Goal: Check status: Check status

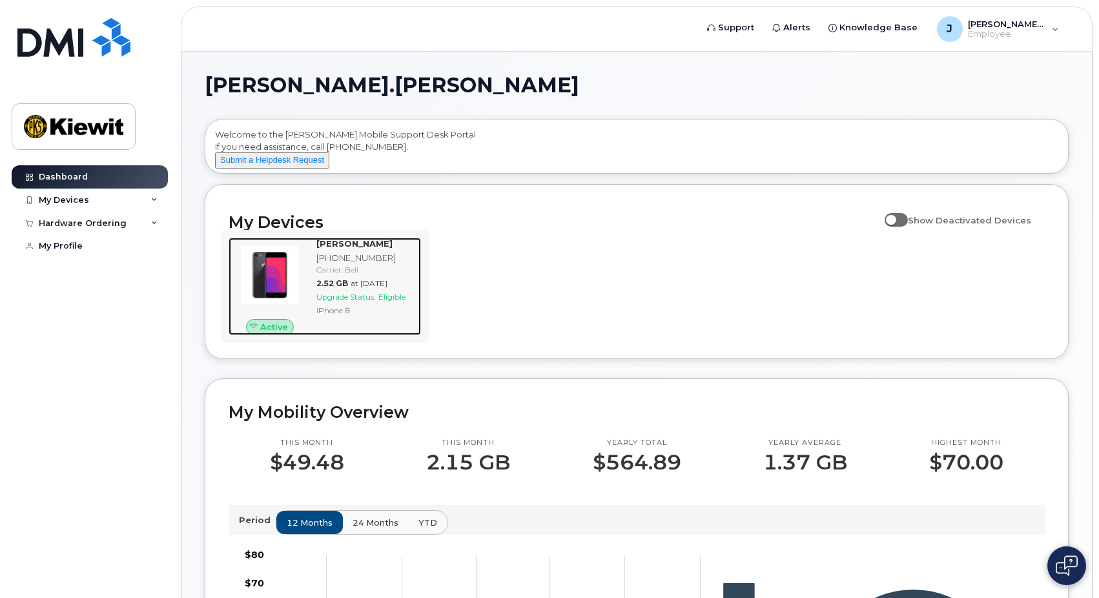
click at [369, 301] on span "Upgrade Status:" at bounding box center [345, 297] width 59 height 10
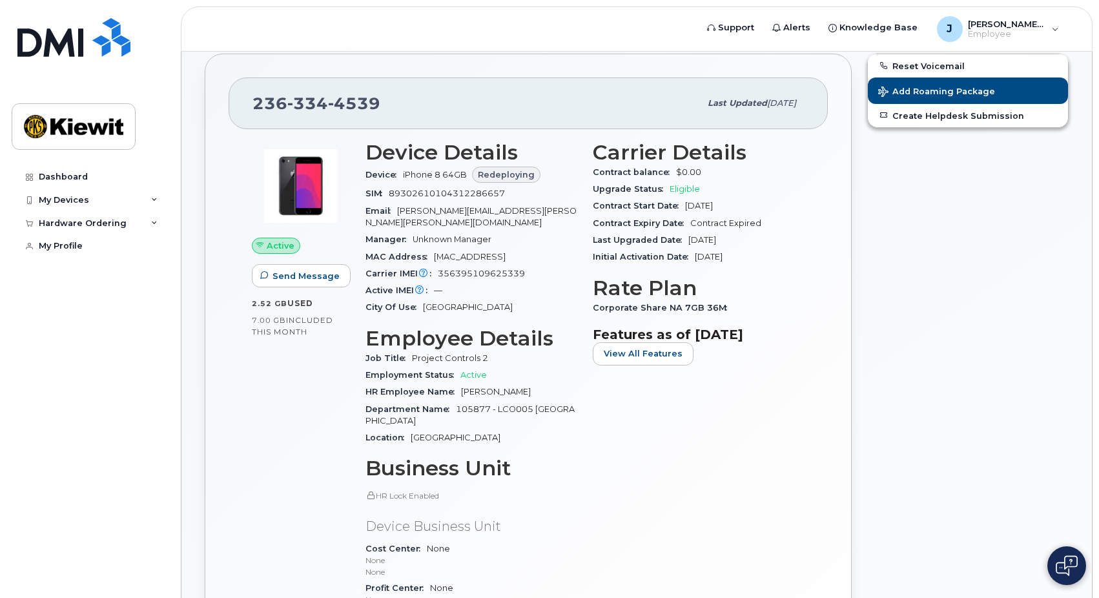
scroll to position [65, 0]
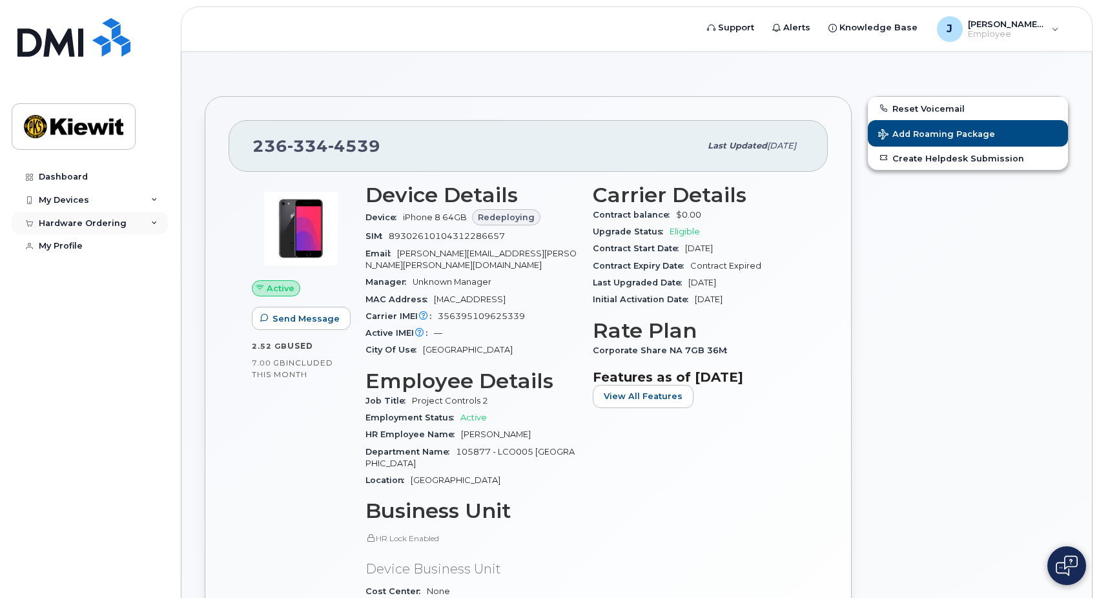
click at [77, 221] on div "Hardware Ordering" at bounding box center [83, 223] width 88 height 10
click at [75, 249] on div "My Orders" at bounding box center [68, 247] width 46 height 12
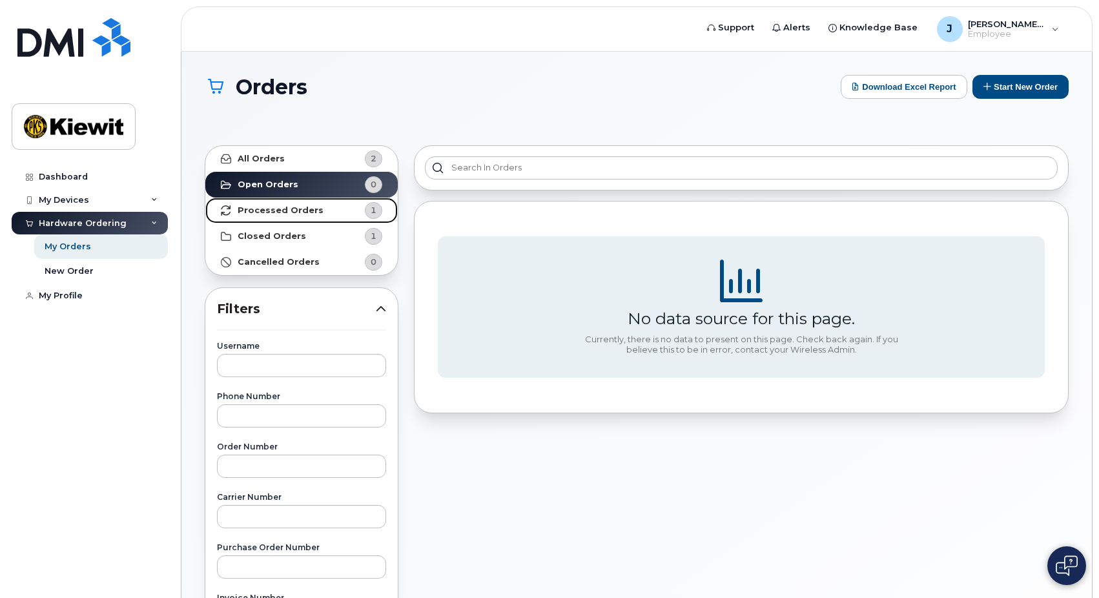
click at [292, 209] on strong "Processed Orders" at bounding box center [281, 210] width 86 height 10
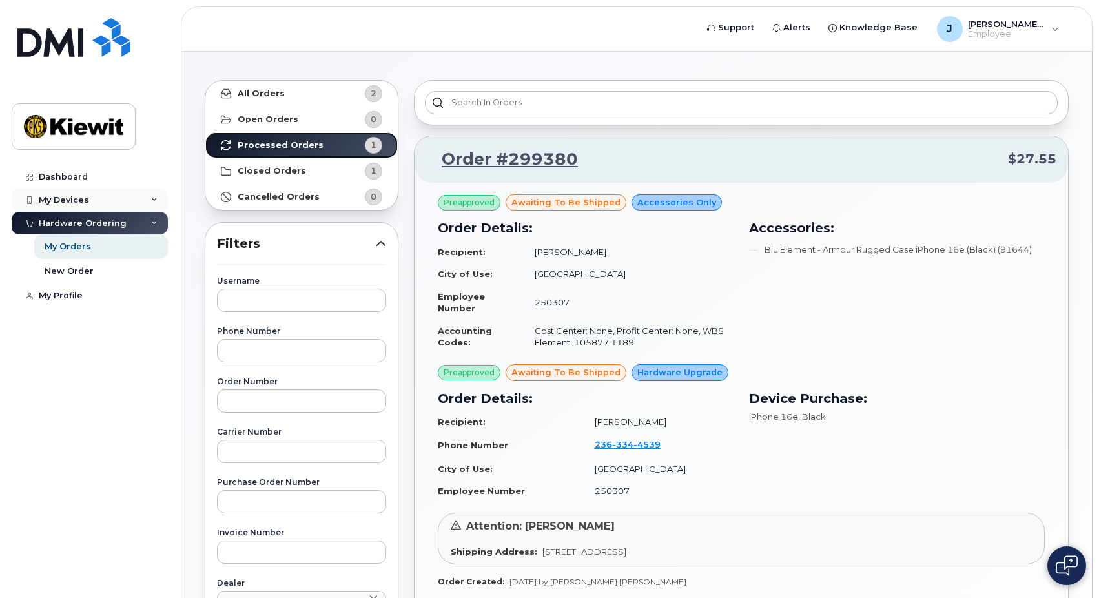
scroll to position [65, 0]
click at [70, 176] on div "Dashboard" at bounding box center [63, 177] width 49 height 10
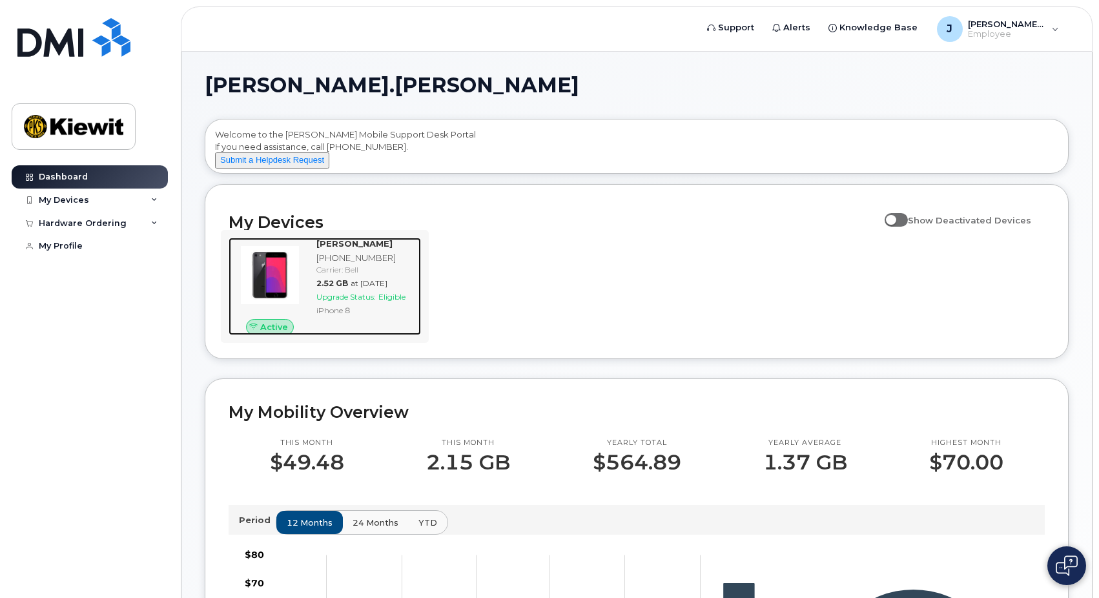
click at [347, 275] on div "Carrier: Bell" at bounding box center [365, 269] width 99 height 11
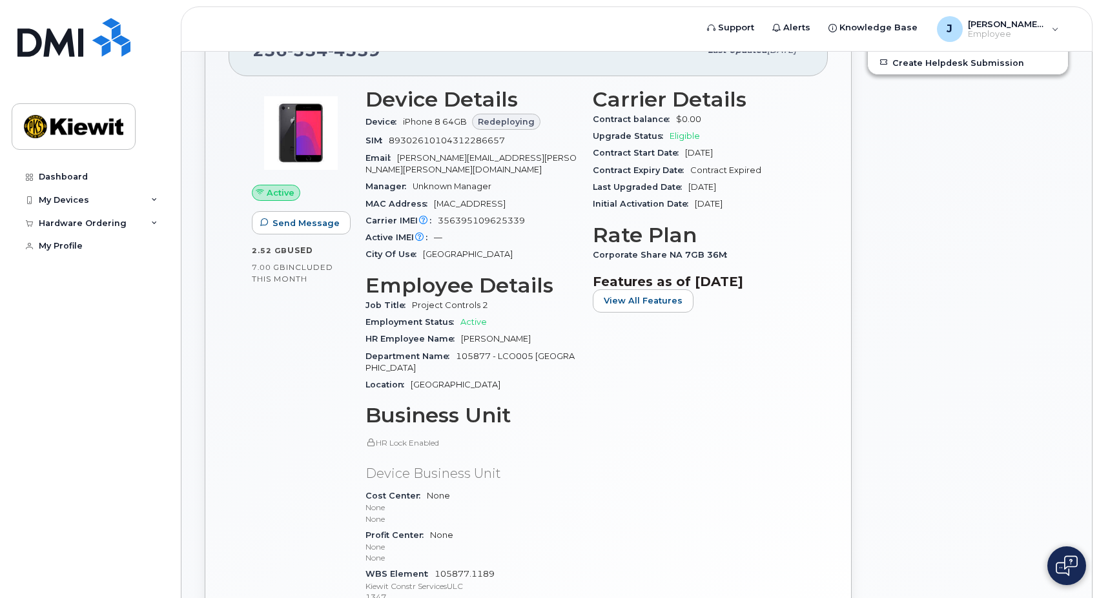
scroll to position [138, 0]
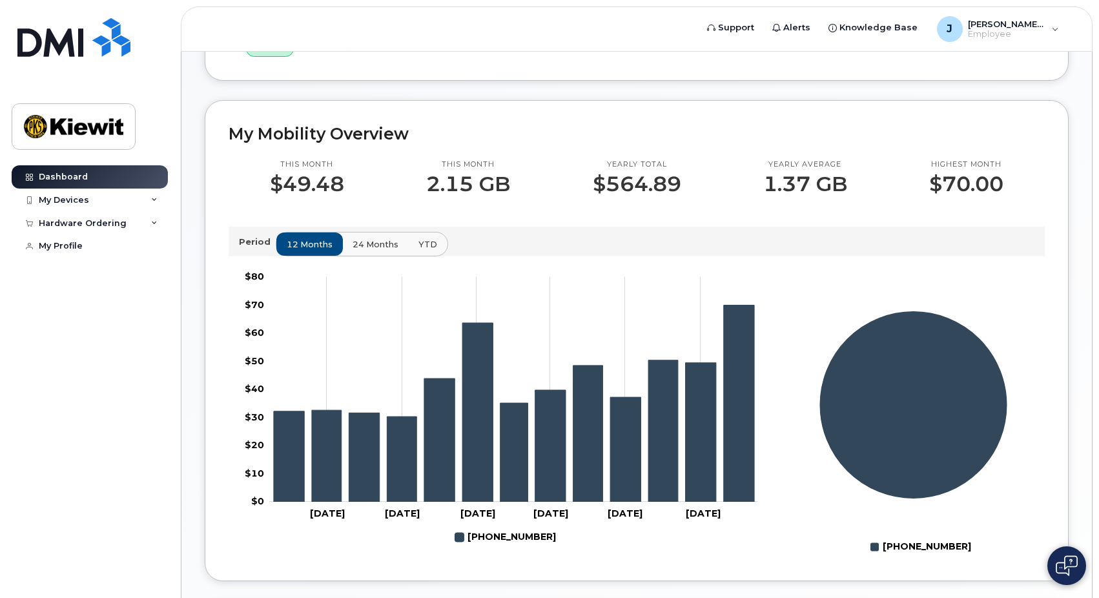
scroll to position [258, 0]
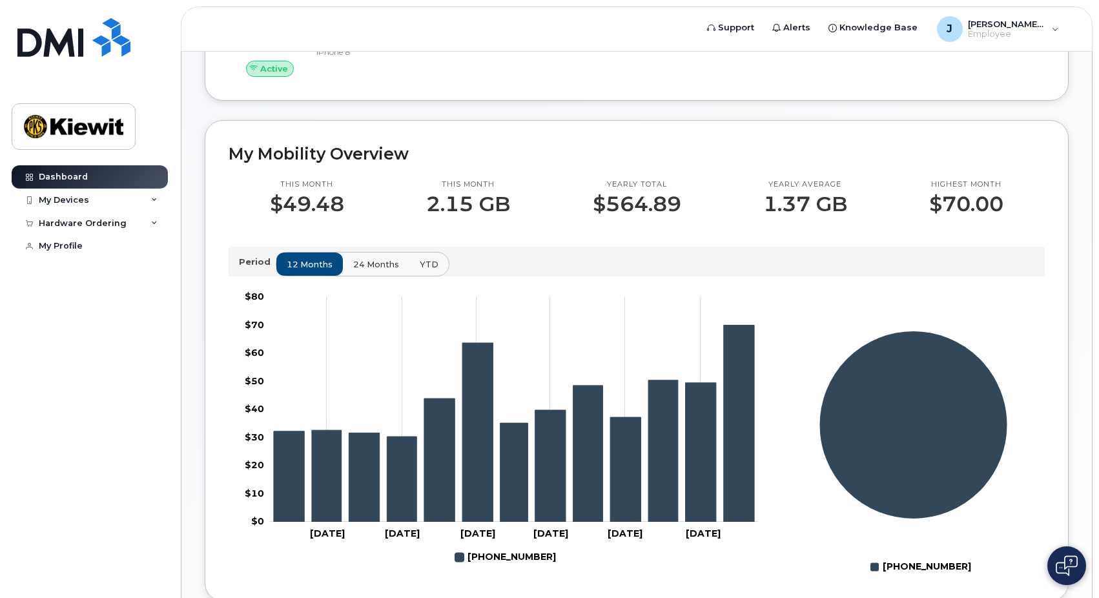
click at [353, 270] on span "24 months" at bounding box center [376, 264] width 46 height 12
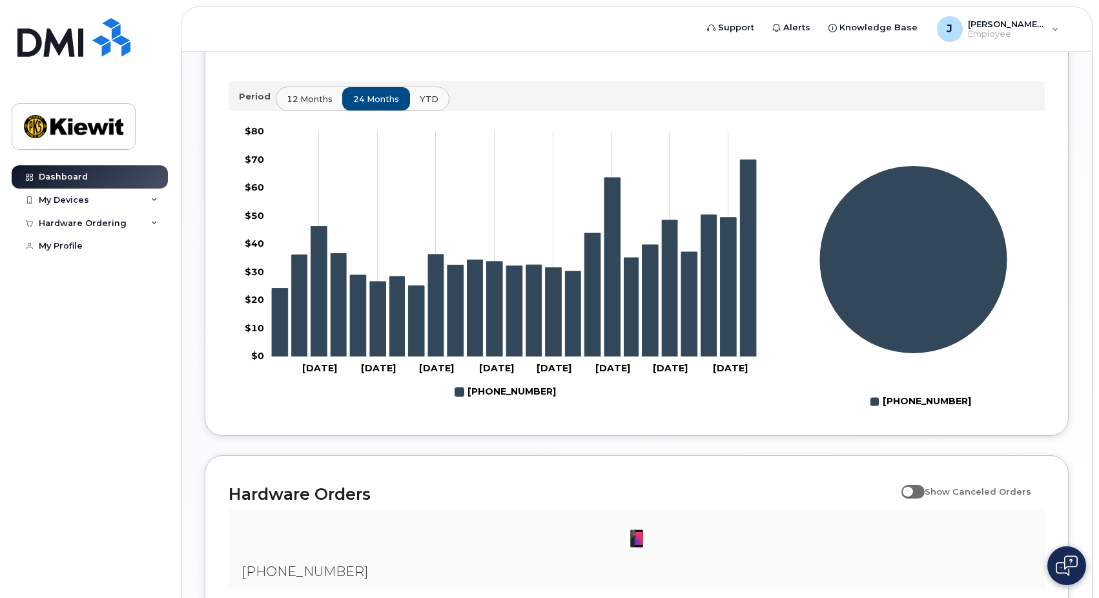
scroll to position [452, 0]
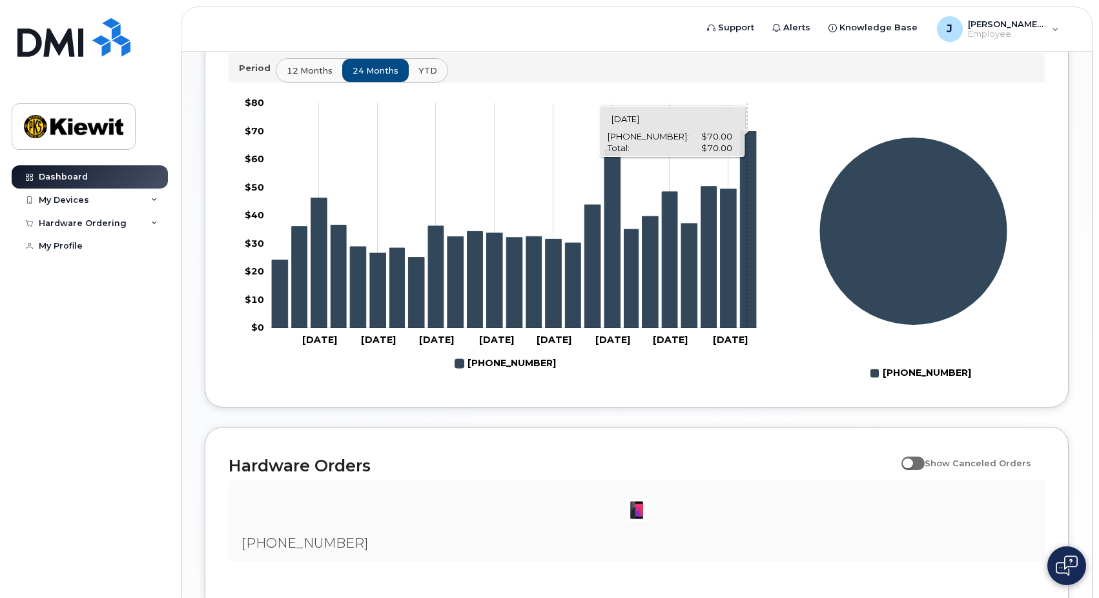
click at [747, 262] on icon "236-334-4539" at bounding box center [748, 229] width 16 height 197
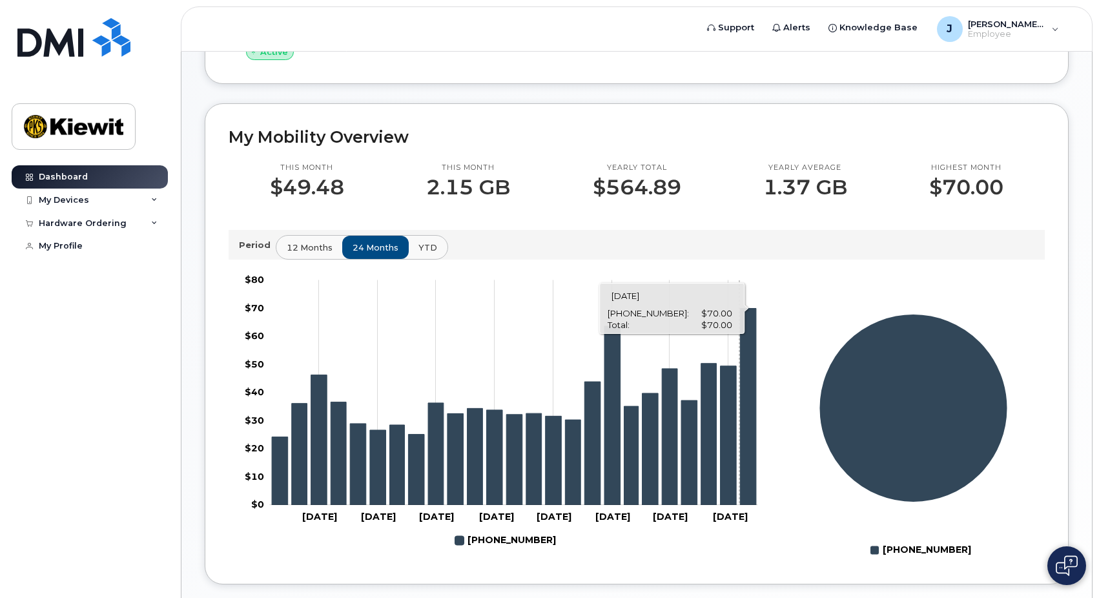
scroll to position [258, 0]
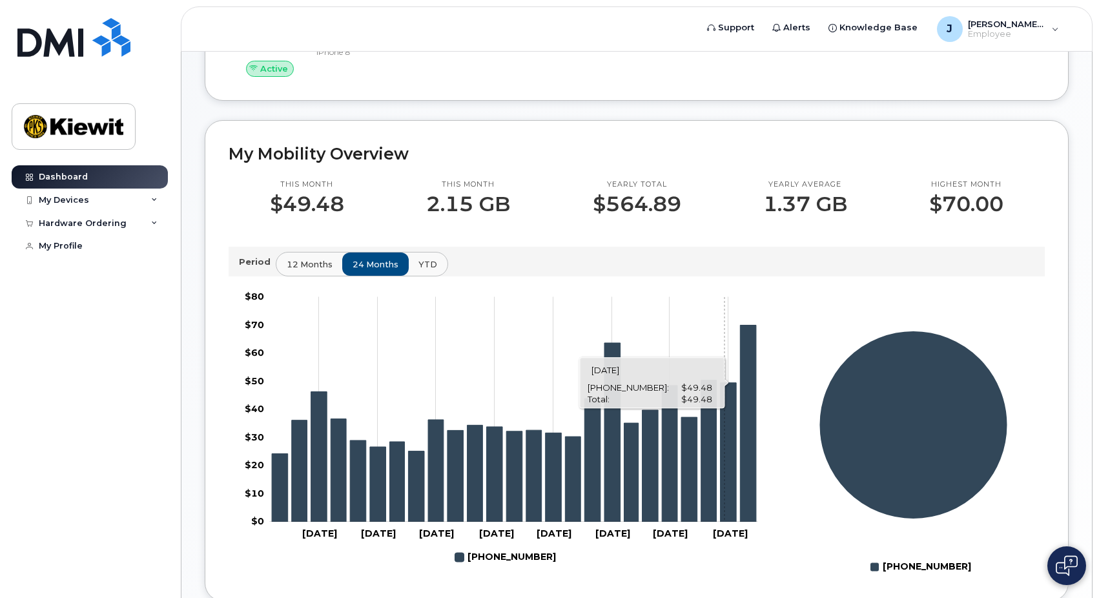
click at [724, 421] on icon "236-334-4539" at bounding box center [728, 451] width 16 height 139
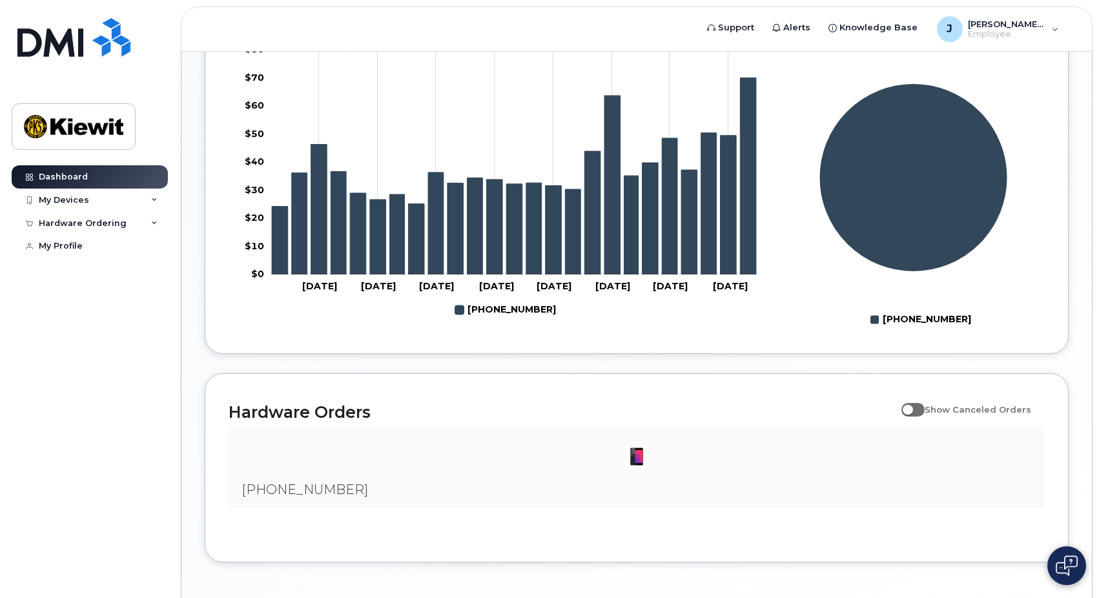
scroll to position [566, 0]
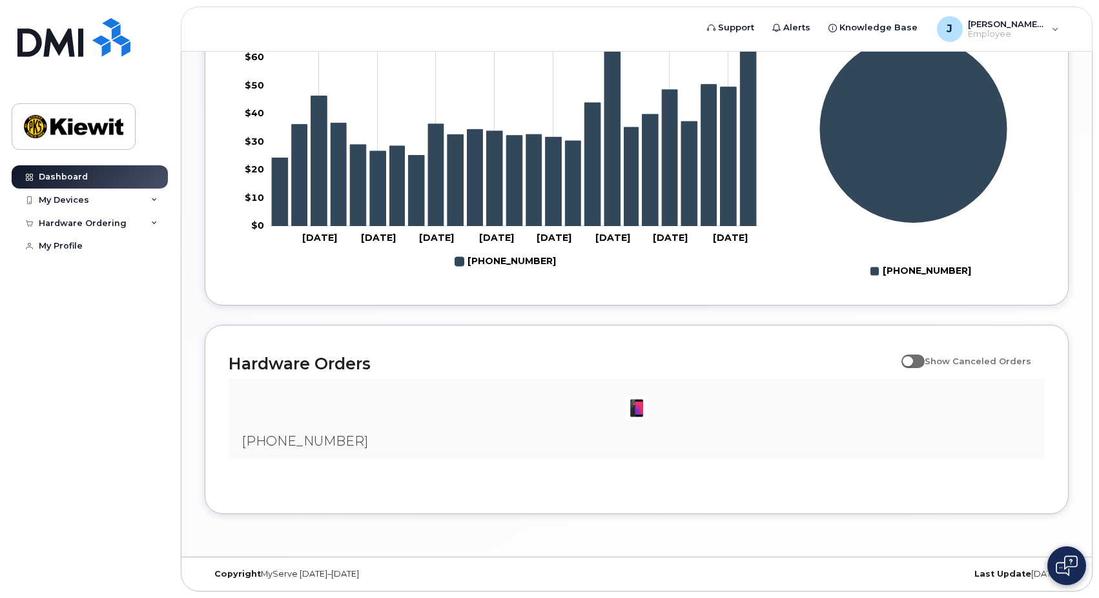
click at [586, 419] on div at bounding box center [636, 408] width 795 height 39
click at [318, 434] on span "[PHONE_NUMBER]" at bounding box center [304, 440] width 127 height 15
click at [295, 365] on h2 "Hardware Orders" at bounding box center [562, 363] width 666 height 19
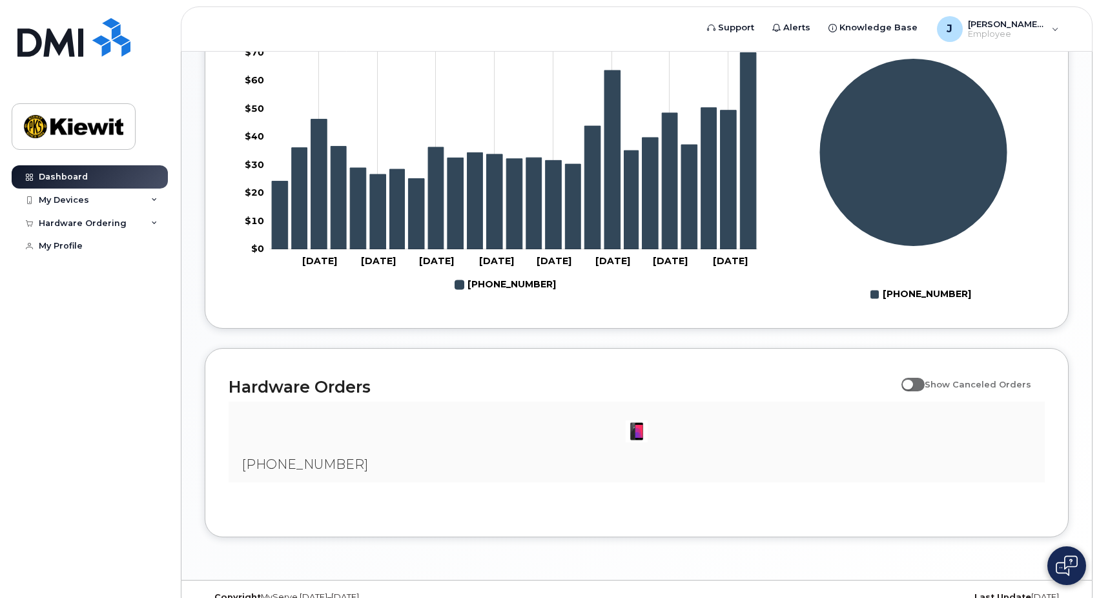
scroll to position [502, 0]
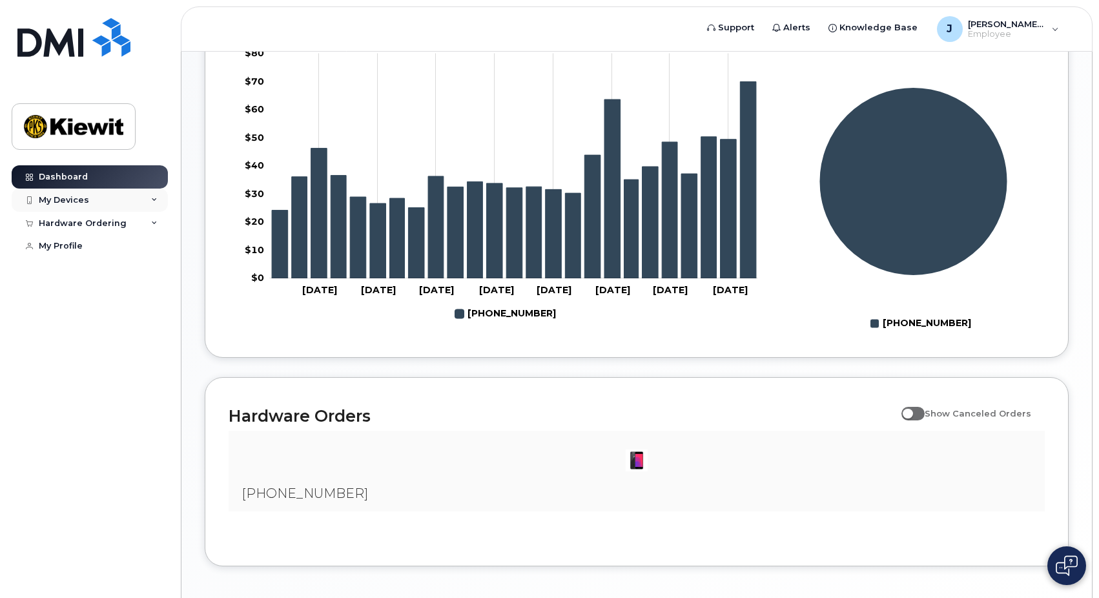
click at [107, 203] on div "My Devices" at bounding box center [90, 200] width 156 height 23
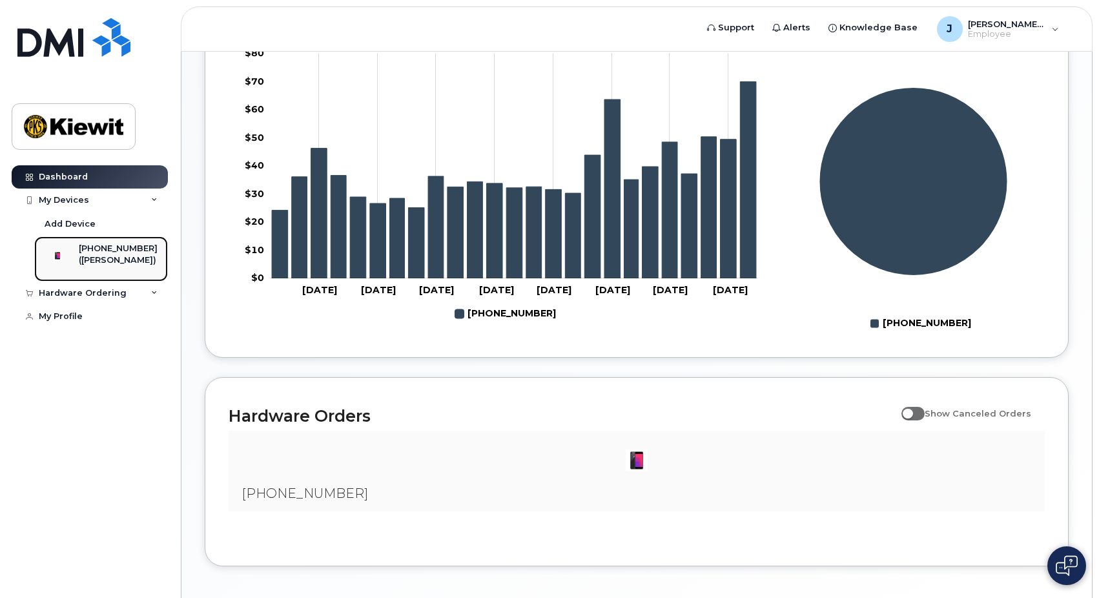
click at [114, 254] on div "[PHONE_NUMBER]" at bounding box center [118, 249] width 79 height 12
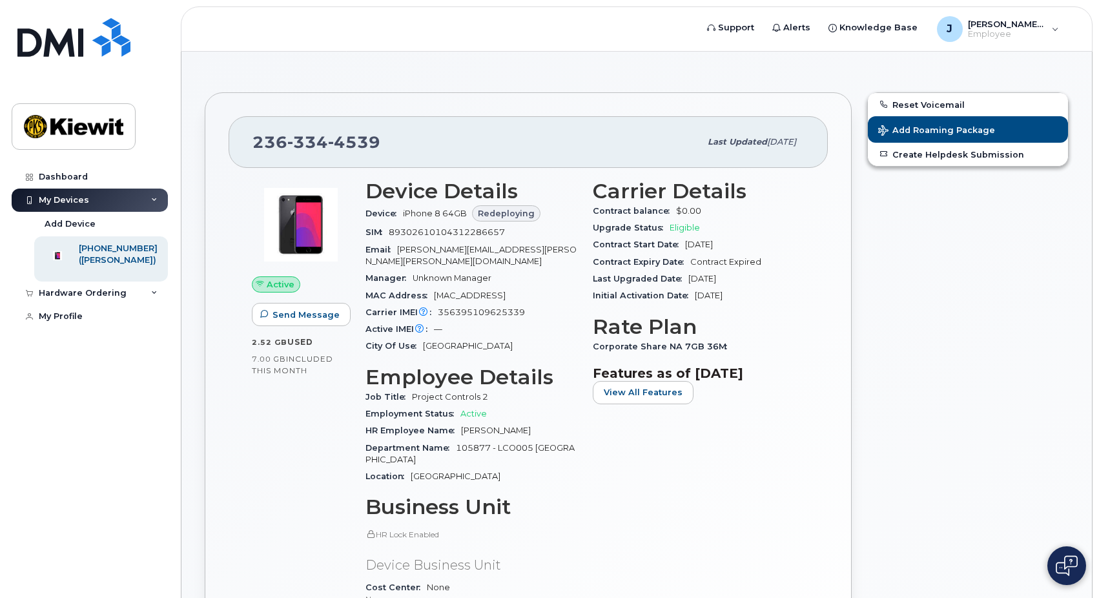
scroll to position [65, 0]
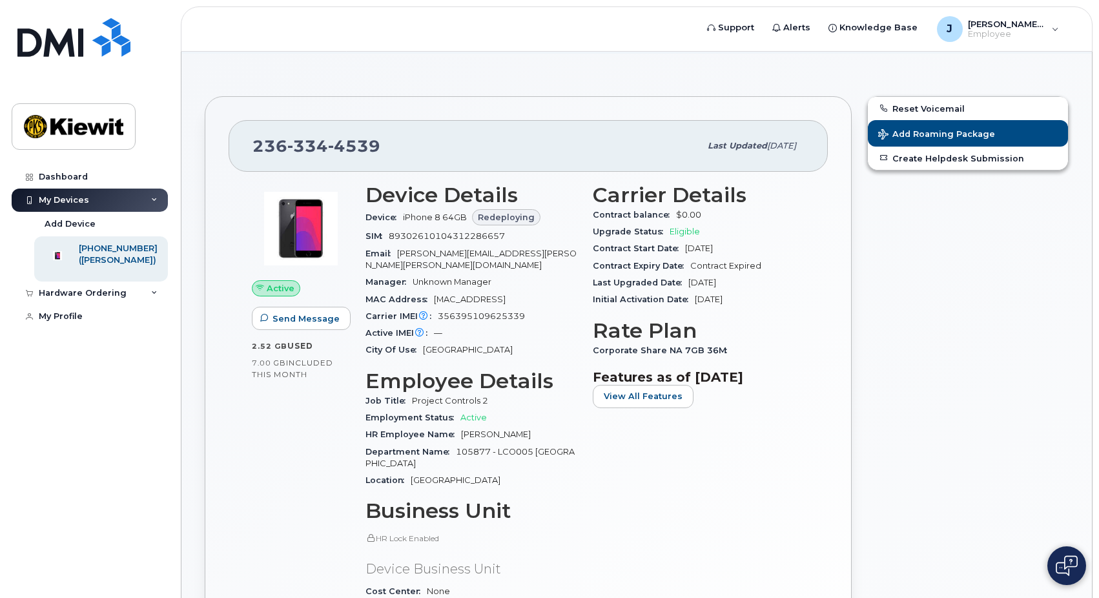
click at [952, 338] on div "Reset Voicemail Add Roaming Package Create Helpdesk Submission" at bounding box center [967, 444] width 217 height 712
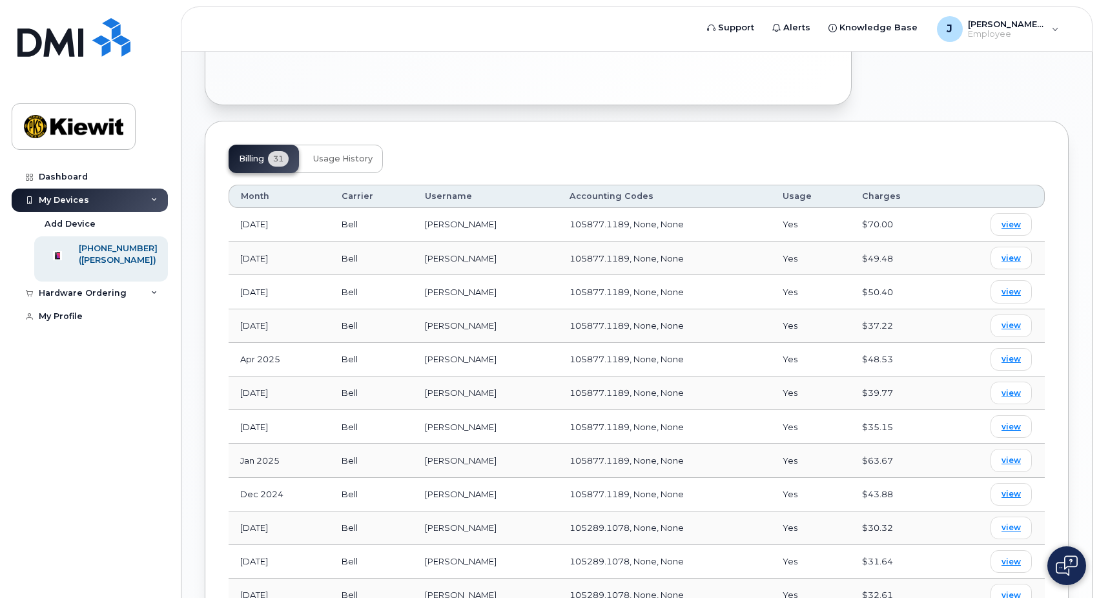
scroll to position [775, 0]
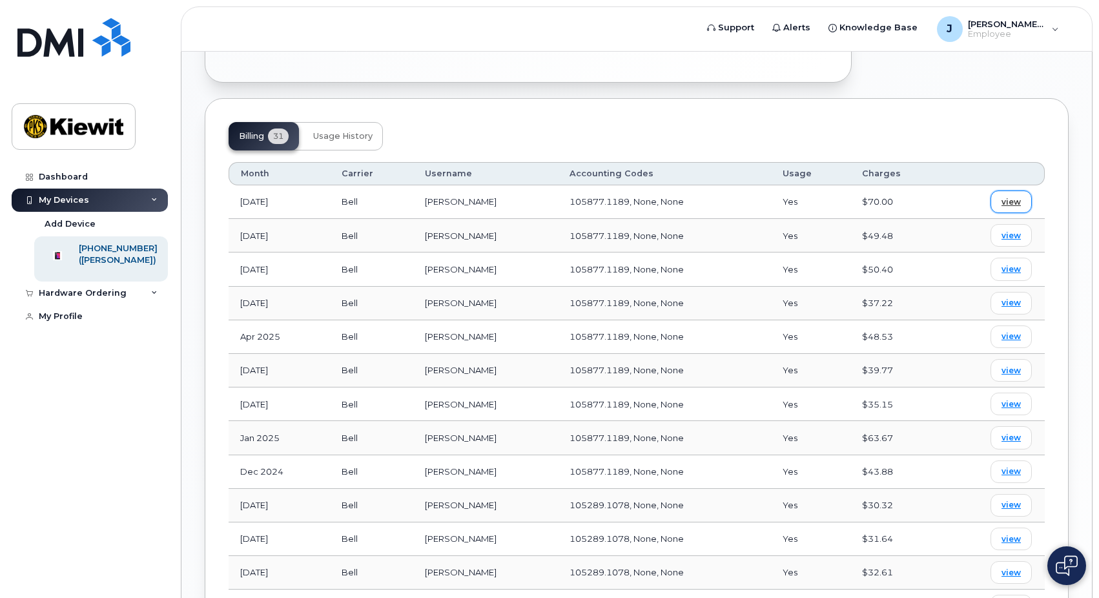
click at [1015, 196] on span "view" at bounding box center [1010, 202] width 19 height 12
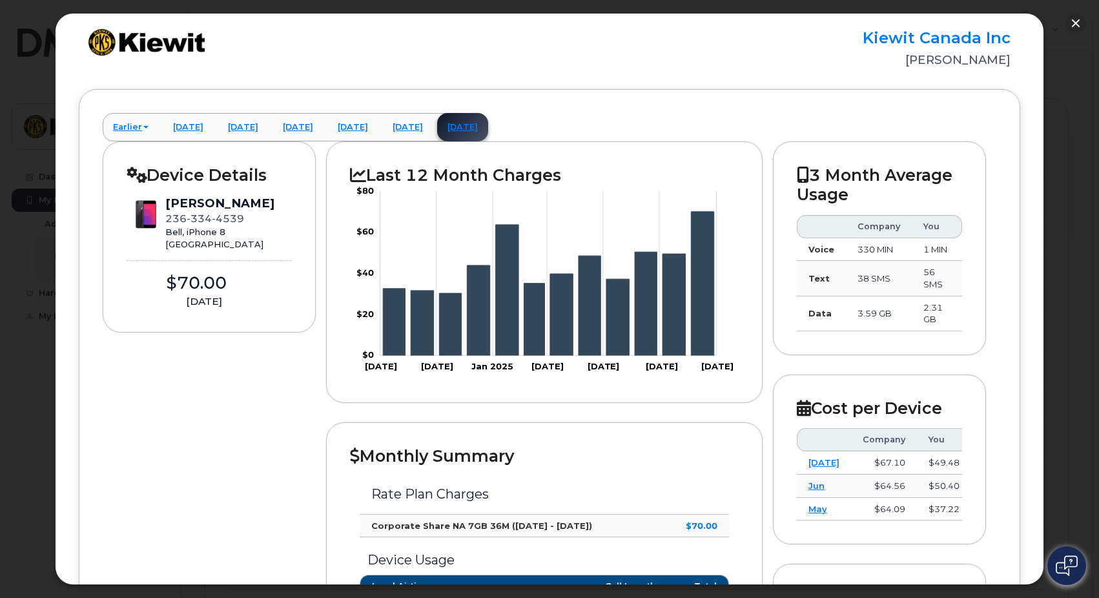
scroll to position [65, 0]
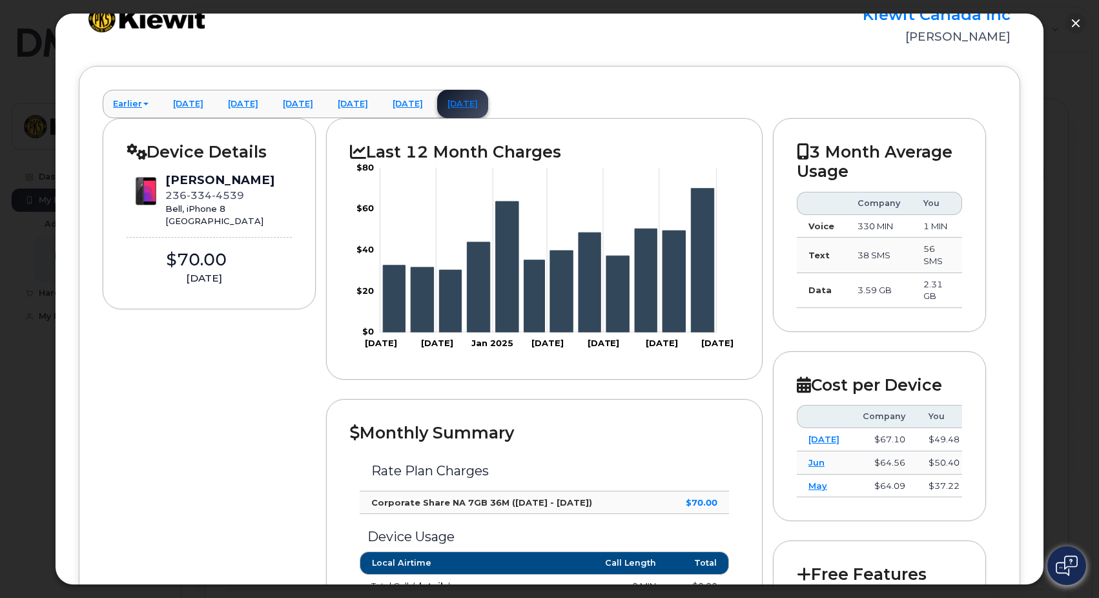
click at [765, 89] on div "Earlier February 2025 January 2025 December 2024 November 2024 October 2024 Sep…" at bounding box center [549, 524] width 941 height 916
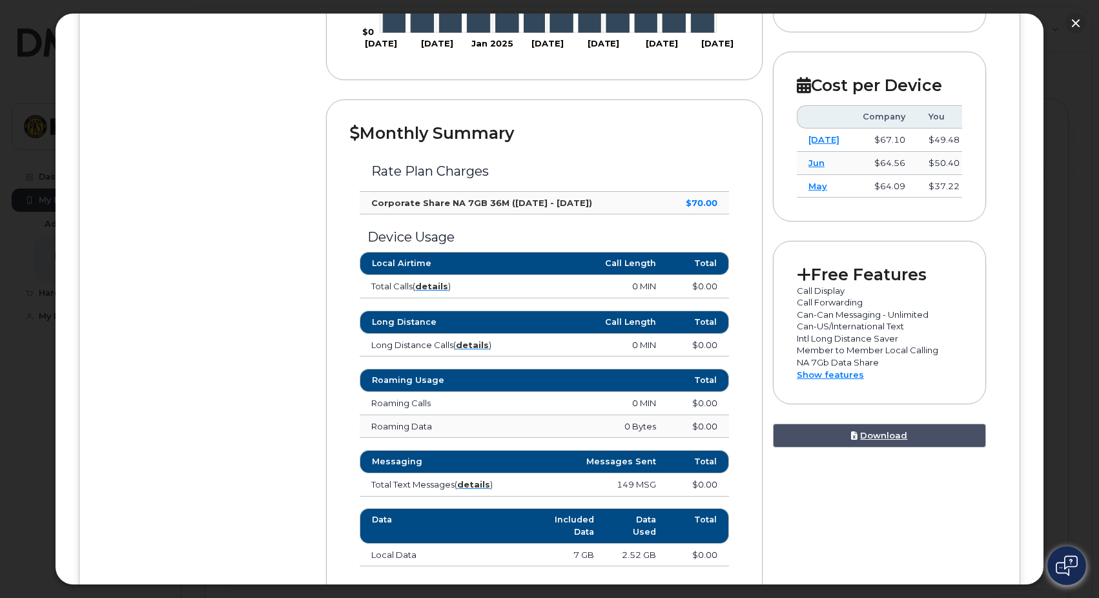
scroll to position [387, 0]
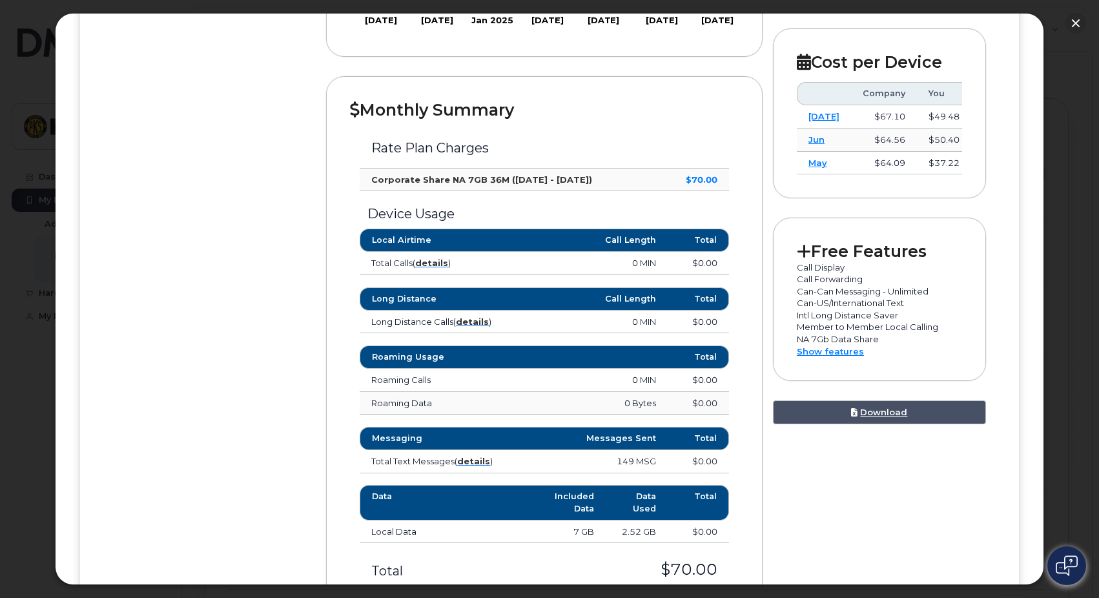
click at [753, 363] on div "Monthly Summary Rate Plan Charges Corporate Share NA 7GB 36M (Aug 2 - Sep 1) $7…" at bounding box center [544, 345] width 436 height 539
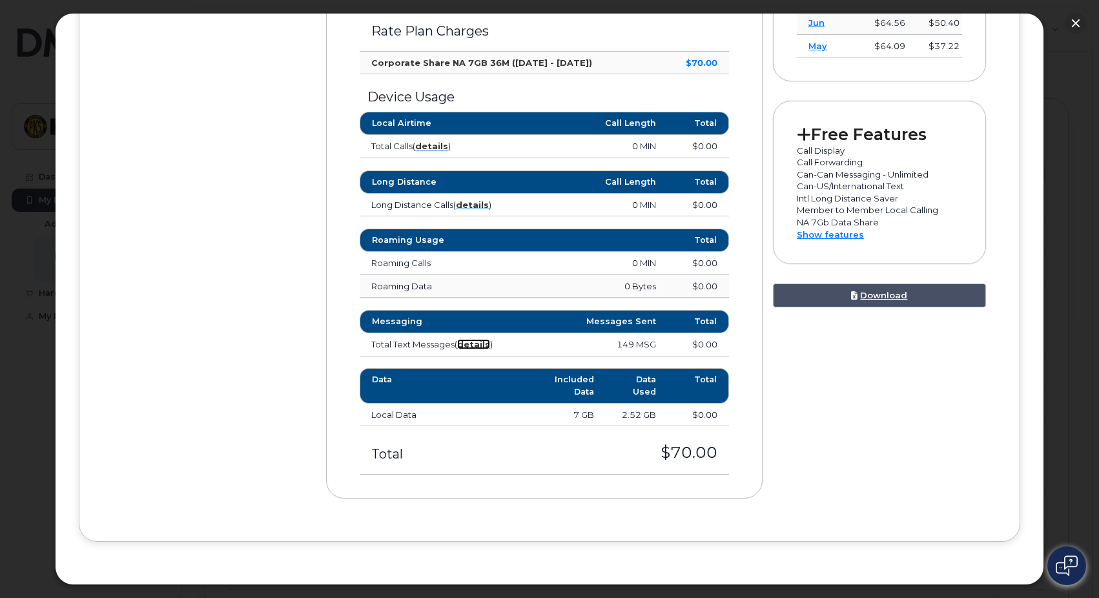
click at [475, 347] on strong "details" at bounding box center [473, 344] width 33 height 10
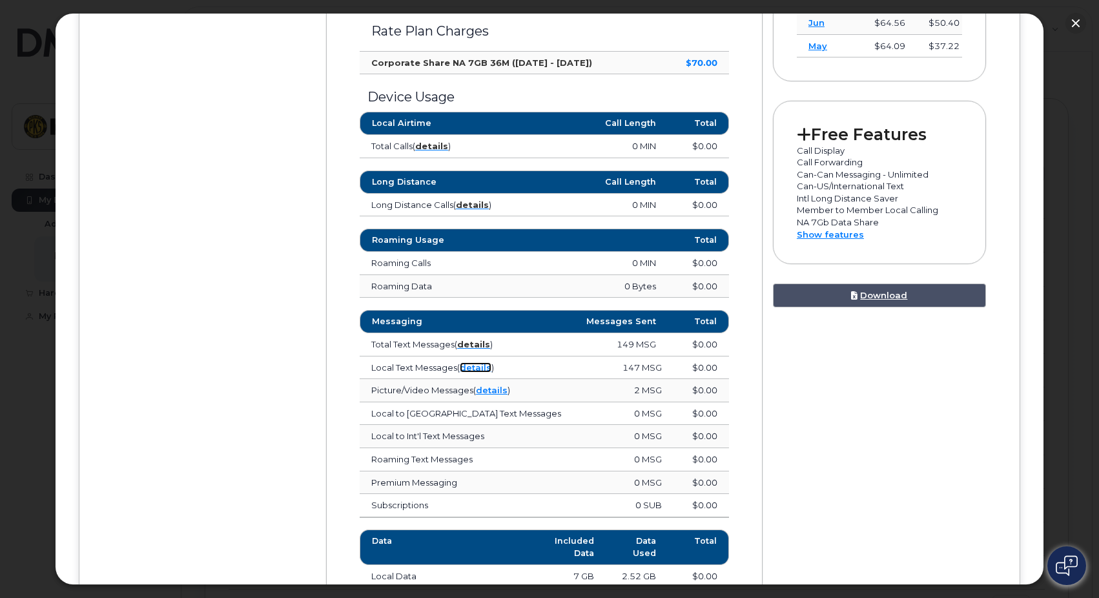
click at [482, 365] on link "details" at bounding box center [476, 367] width 32 height 10
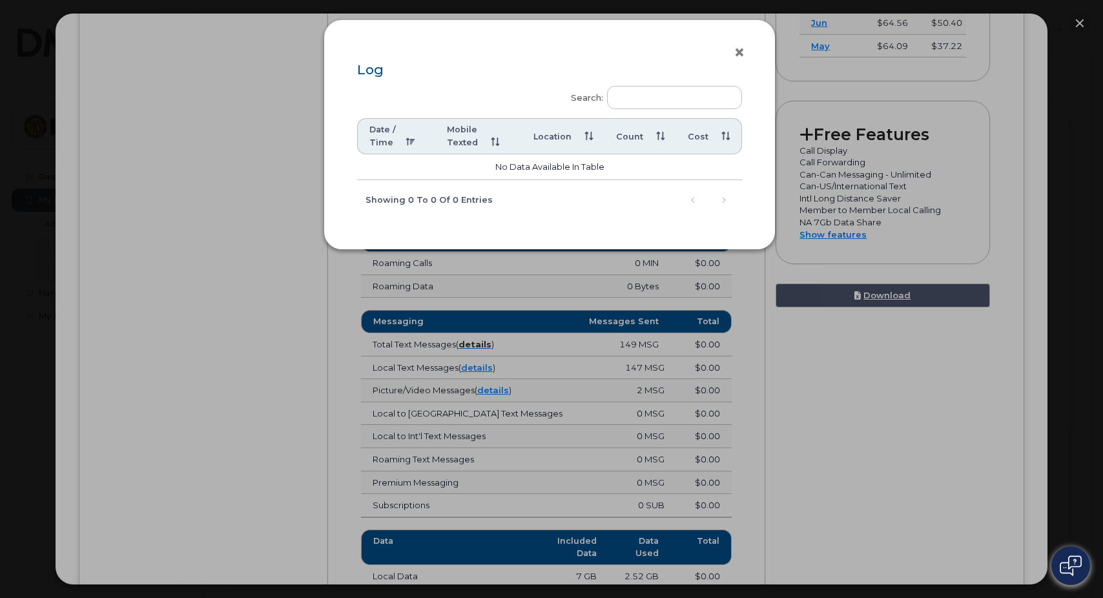
click at [737, 52] on button "×" at bounding box center [742, 52] width 18 height 19
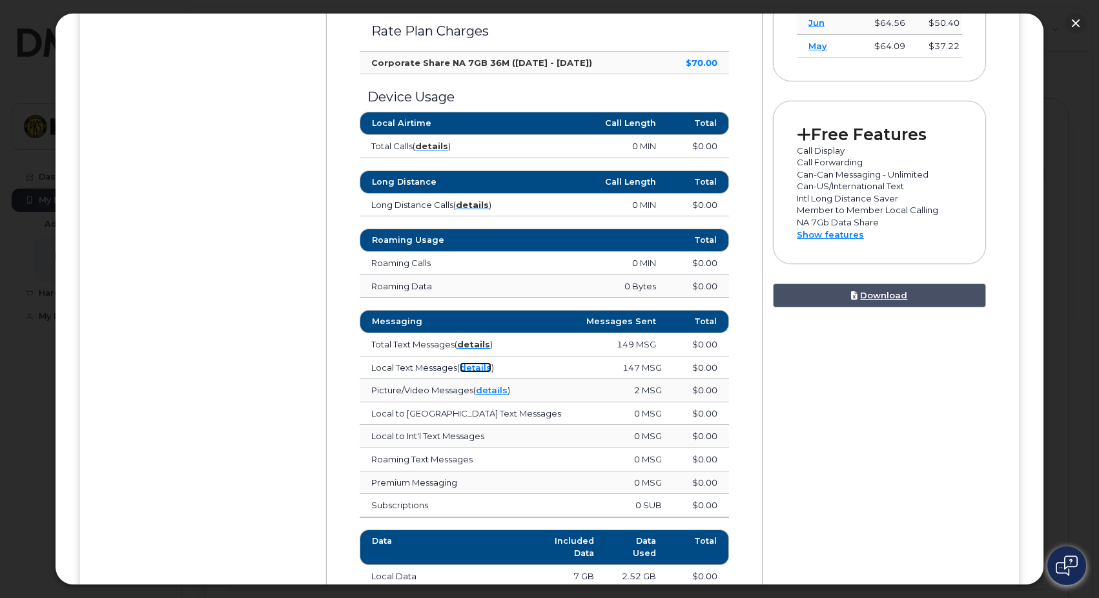
click at [467, 366] on link "details" at bounding box center [476, 367] width 32 height 10
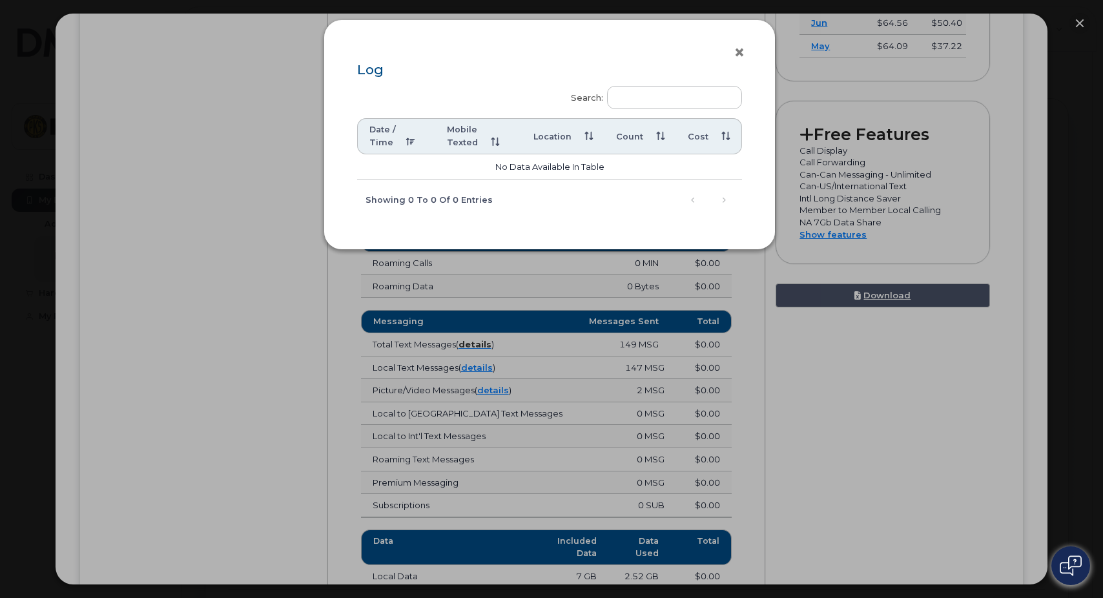
click at [739, 49] on button "×" at bounding box center [742, 52] width 18 height 19
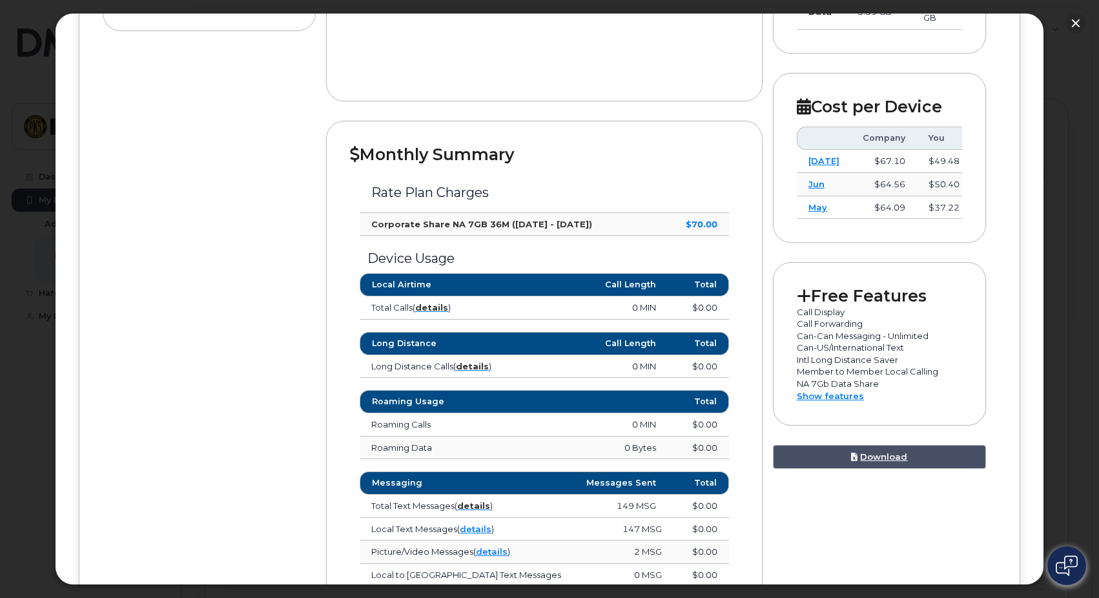
scroll to position [278, 0]
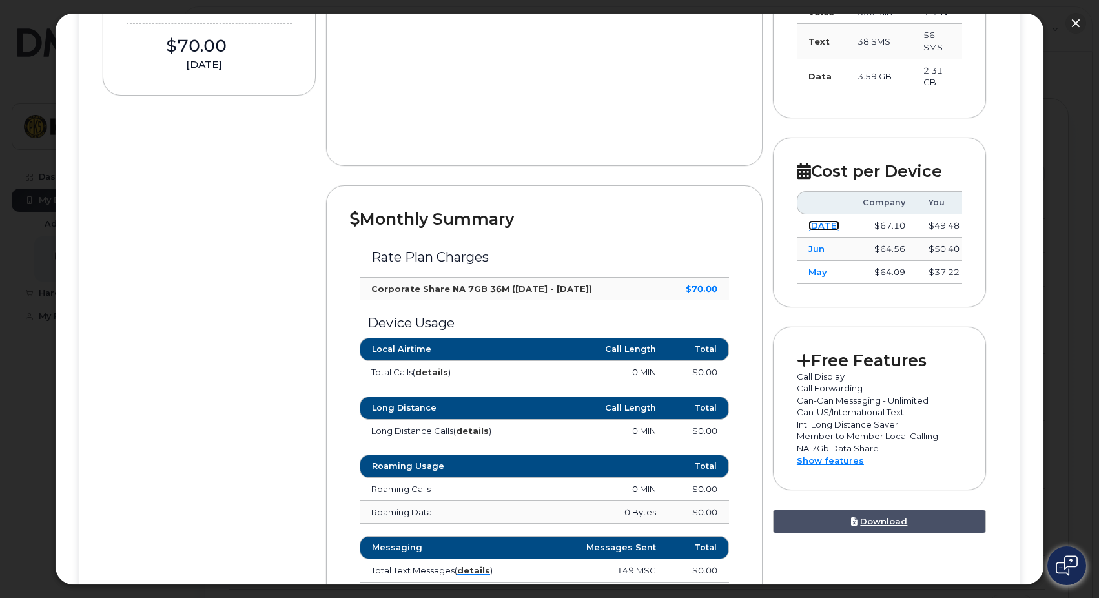
click at [810, 229] on link "Jul" at bounding box center [823, 225] width 31 height 10
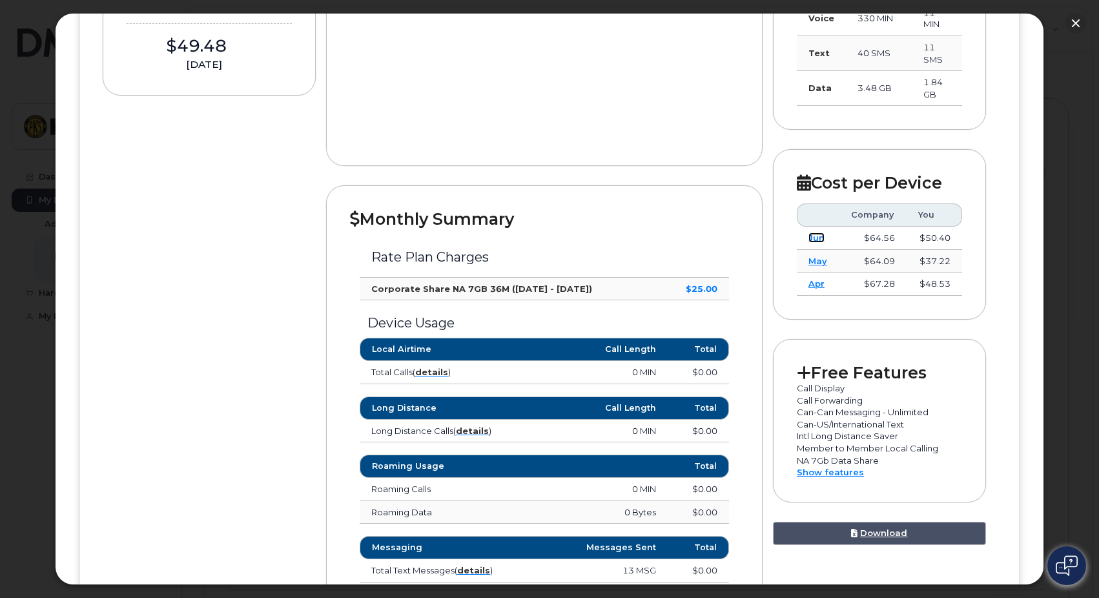
click at [814, 237] on link "Jun" at bounding box center [816, 237] width 16 height 10
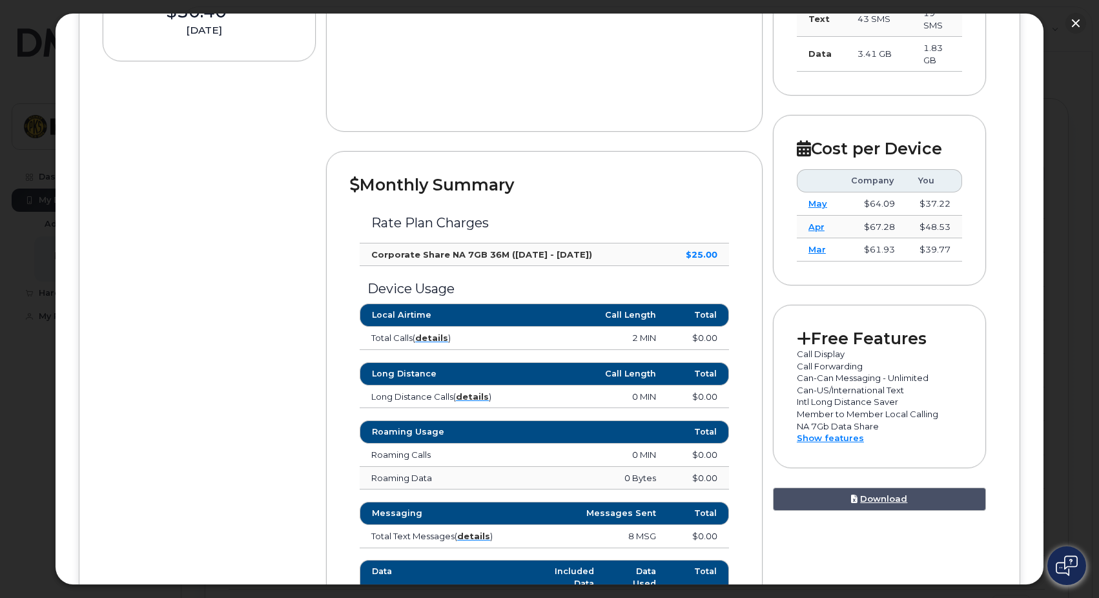
scroll to position [343, 0]
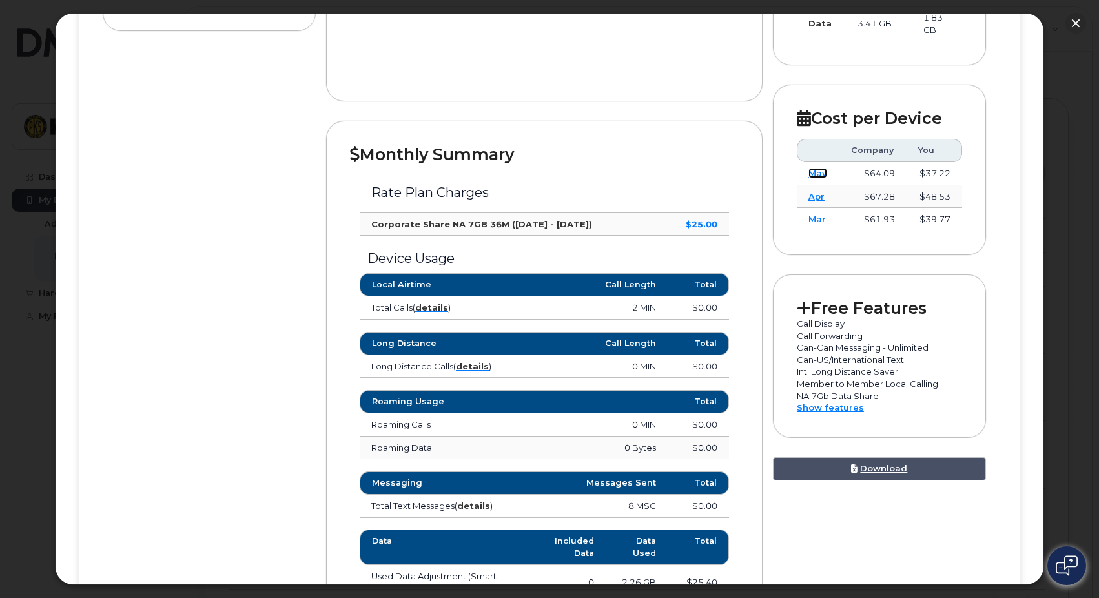
click at [817, 174] on link "May" at bounding box center [817, 173] width 19 height 10
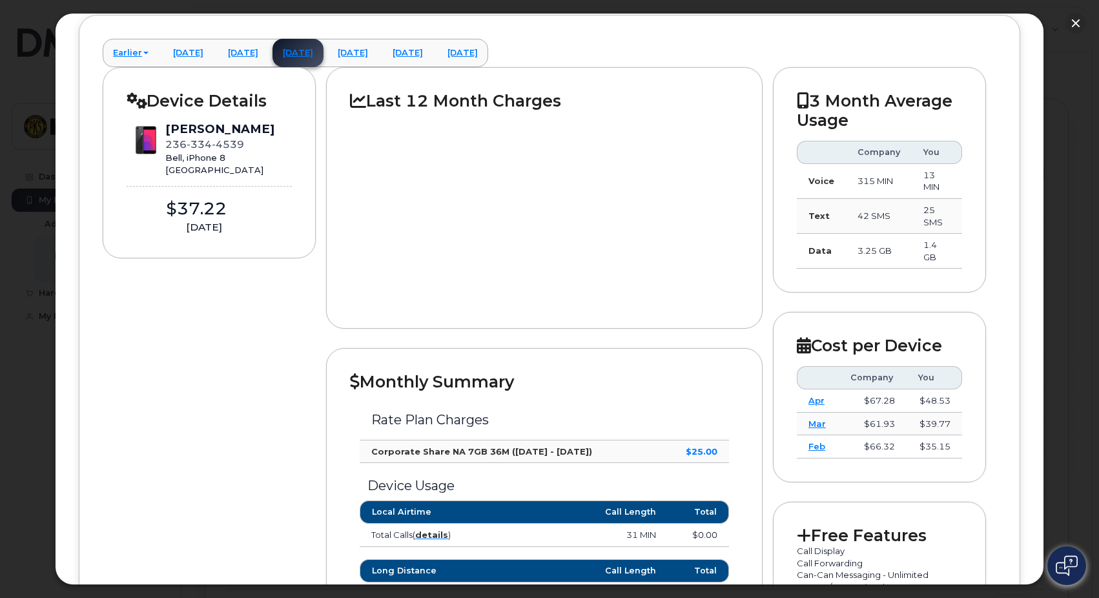
scroll to position [85, 0]
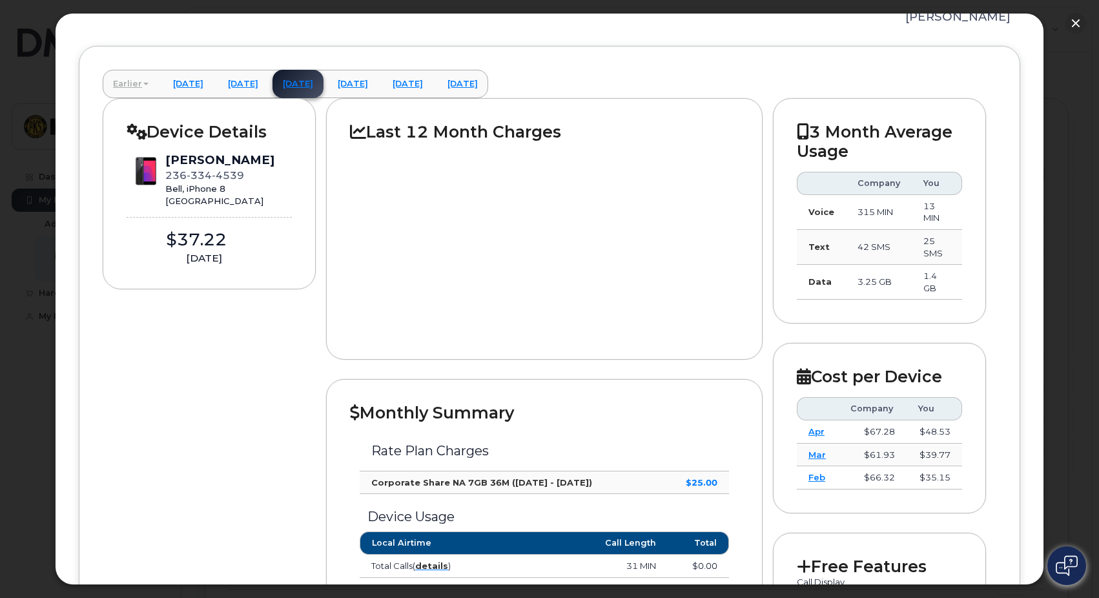
click at [141, 83] on link "Earlier" at bounding box center [131, 84] width 56 height 28
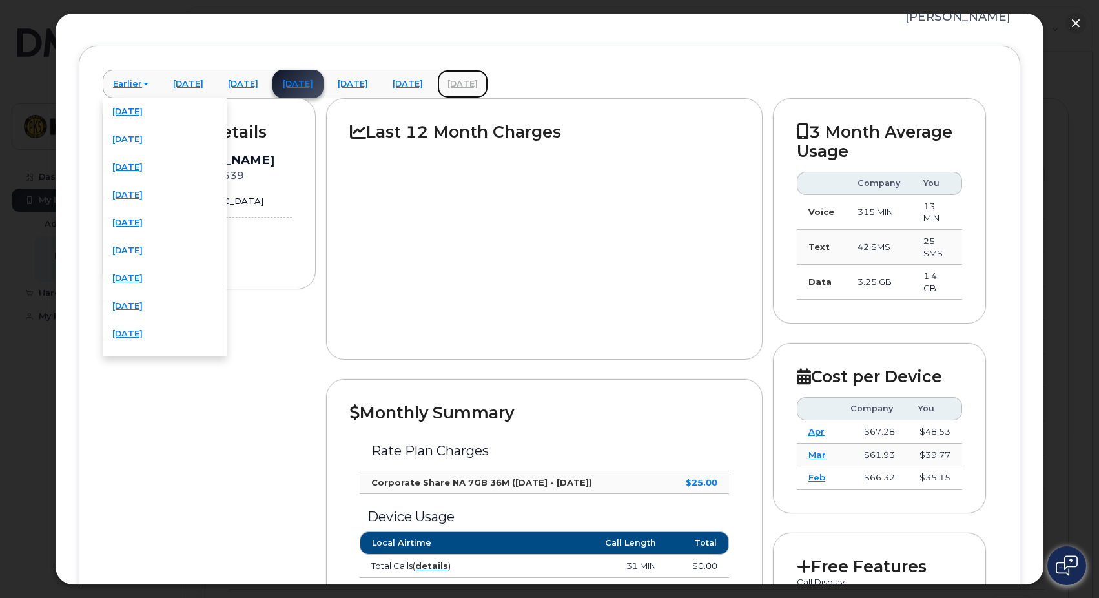
click at [488, 78] on link "August 2025" at bounding box center [462, 84] width 51 height 28
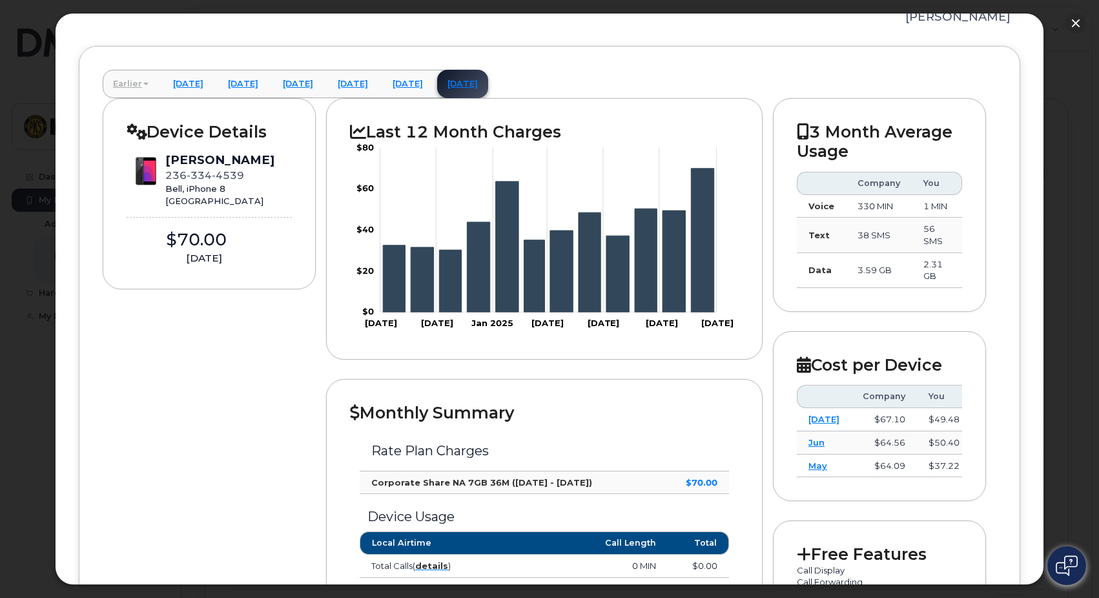
click at [136, 86] on link "Earlier" at bounding box center [131, 84] width 56 height 28
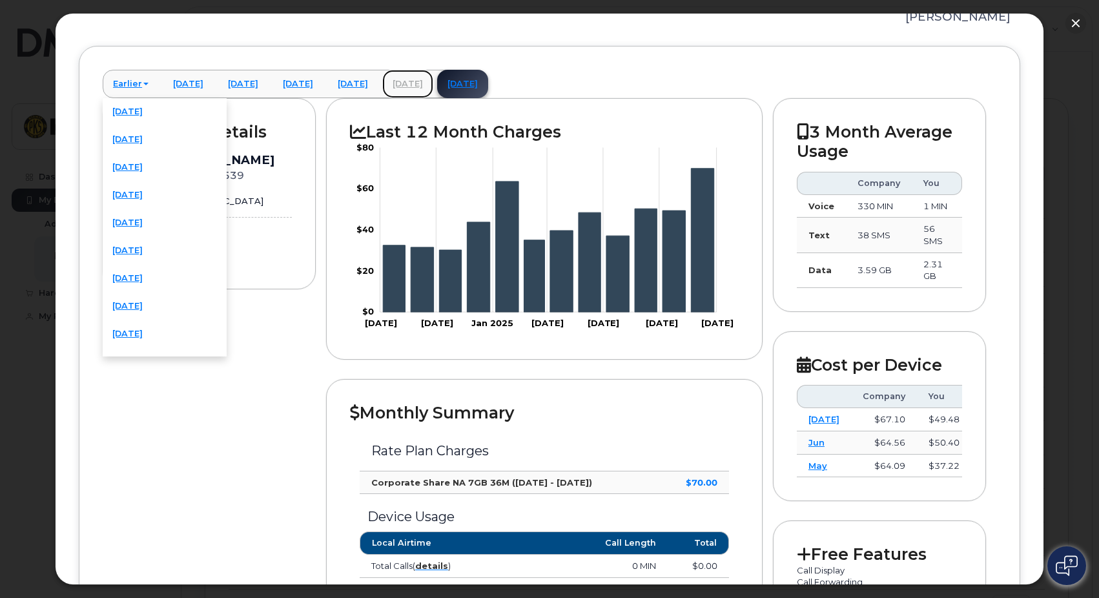
click at [433, 84] on link "July 2025" at bounding box center [407, 84] width 51 height 28
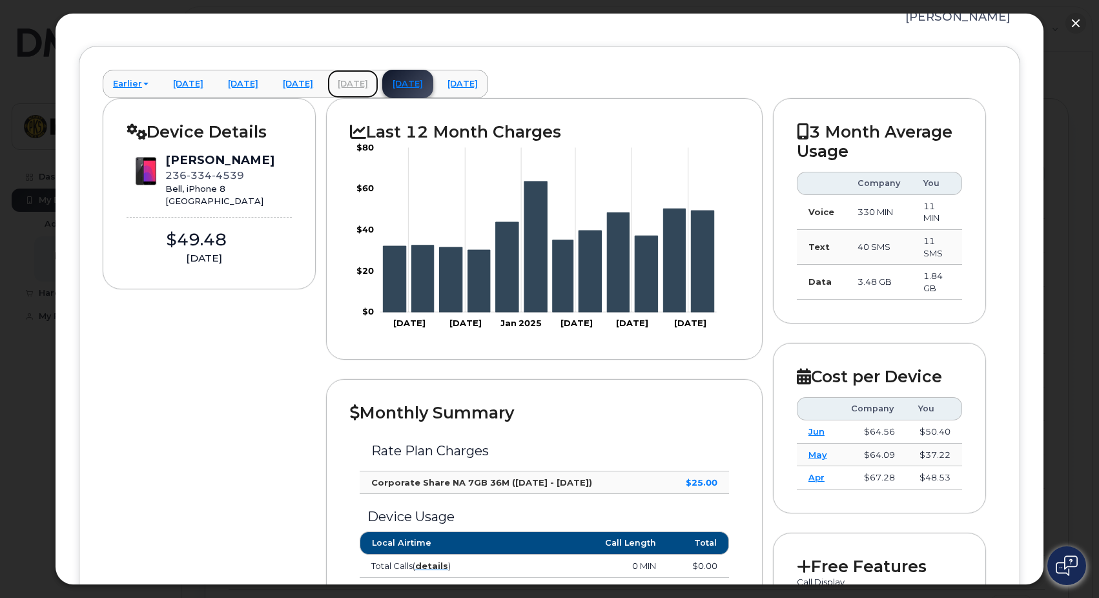
click at [378, 85] on link "June 2025" at bounding box center [352, 84] width 51 height 28
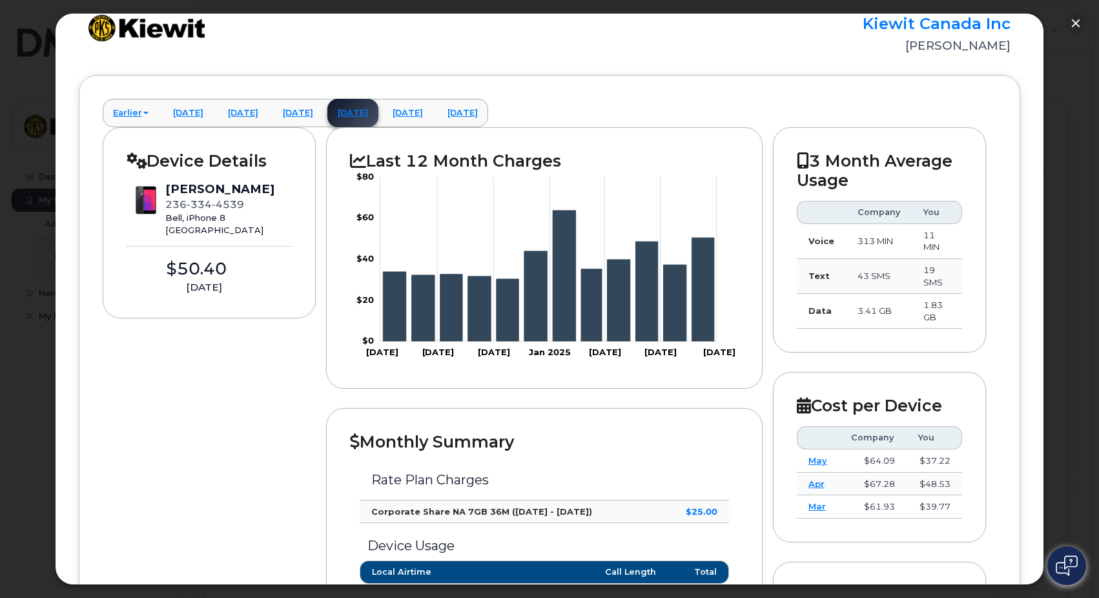
scroll to position [0, 0]
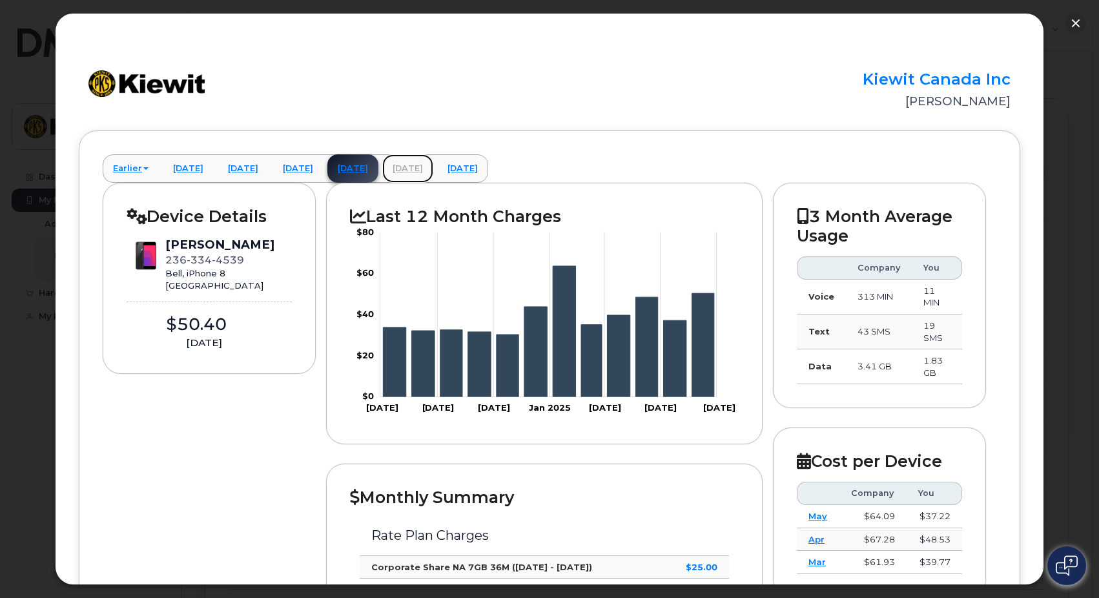
click at [433, 172] on link "July 2025" at bounding box center [407, 168] width 51 height 28
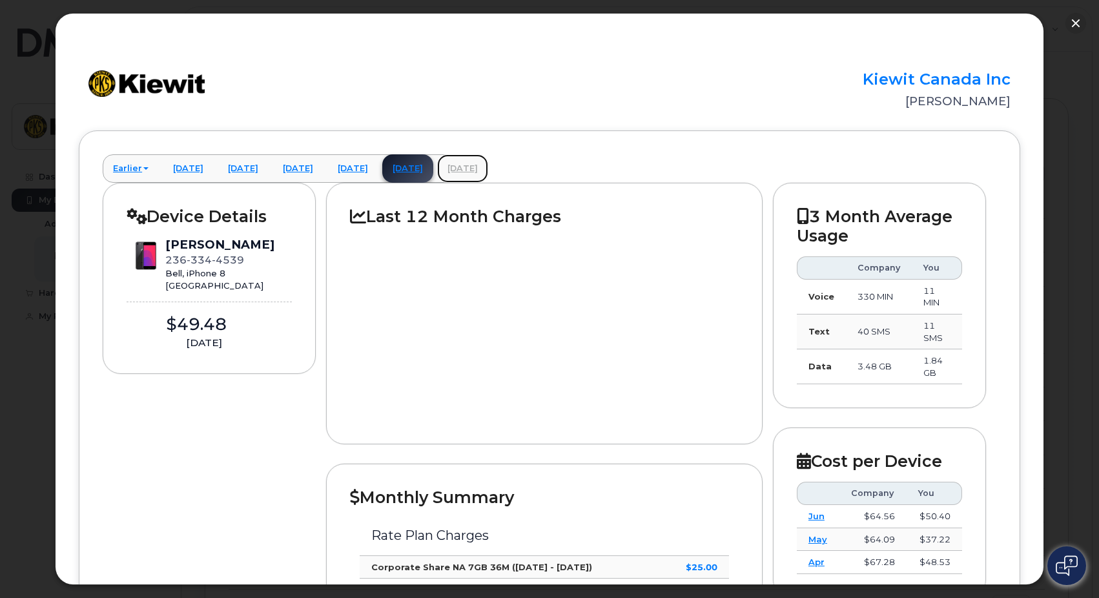
click at [488, 169] on link "August 2025" at bounding box center [462, 168] width 51 height 28
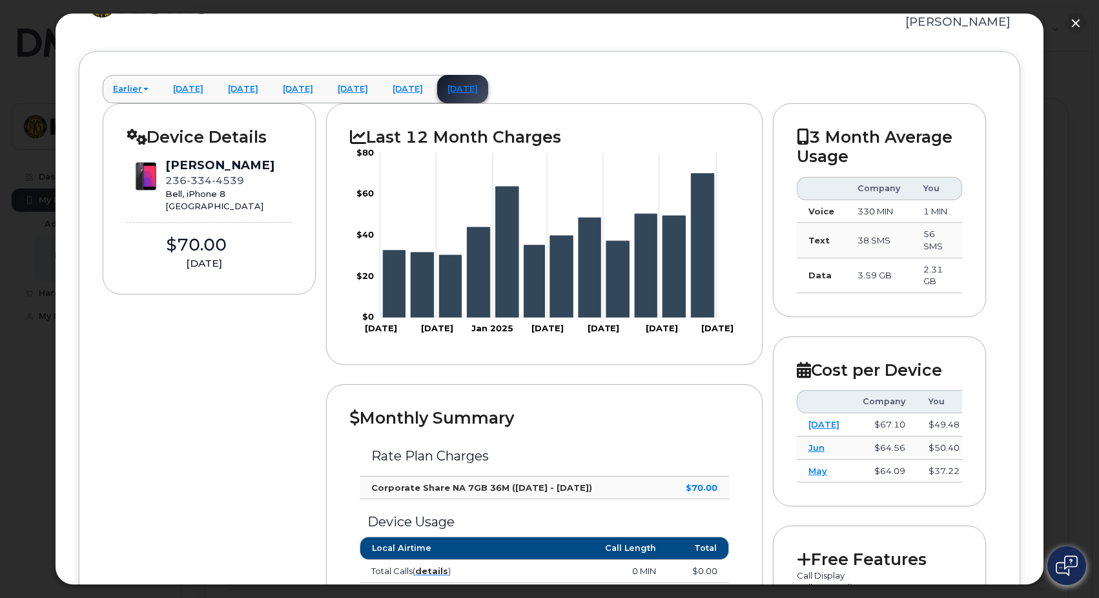
scroll to position [65, 0]
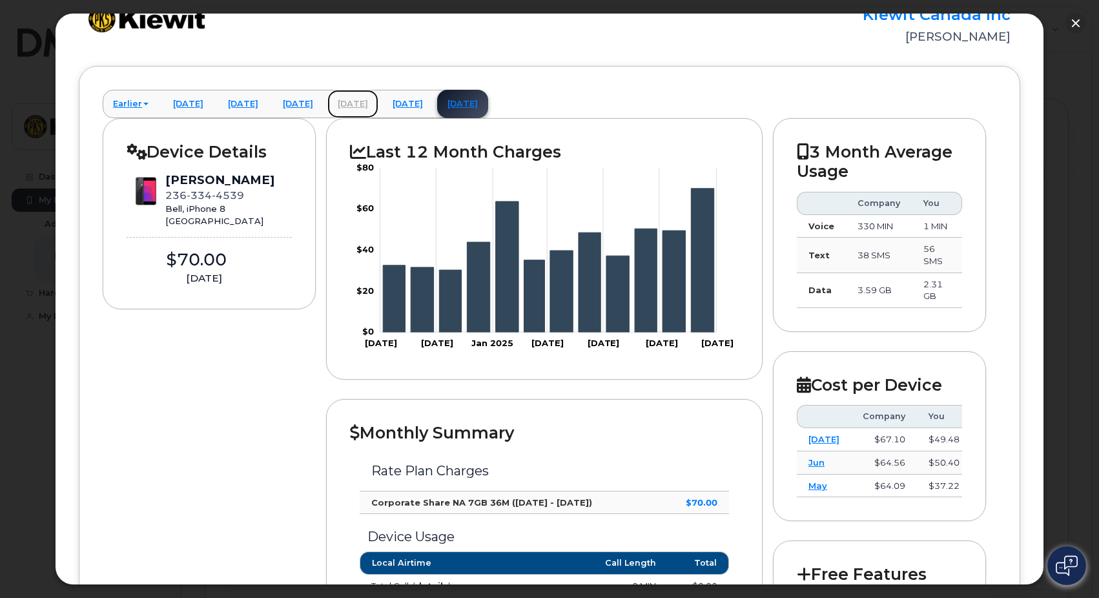
click at [378, 105] on link "June 2025" at bounding box center [352, 104] width 51 height 28
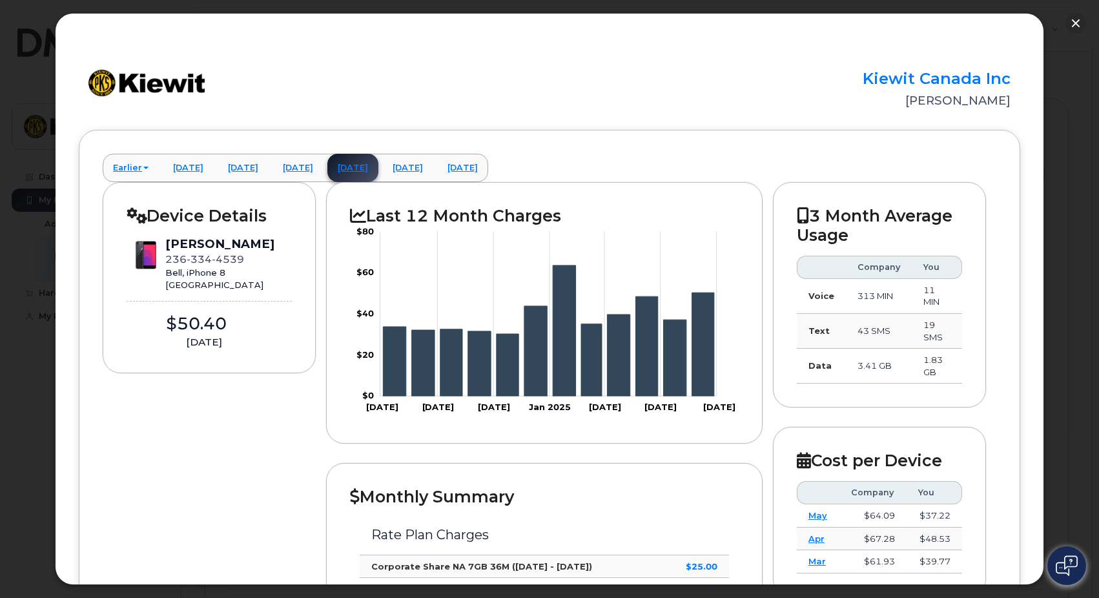
scroll to position [0, 0]
click at [323, 163] on link "May 2025" at bounding box center [297, 168] width 51 height 28
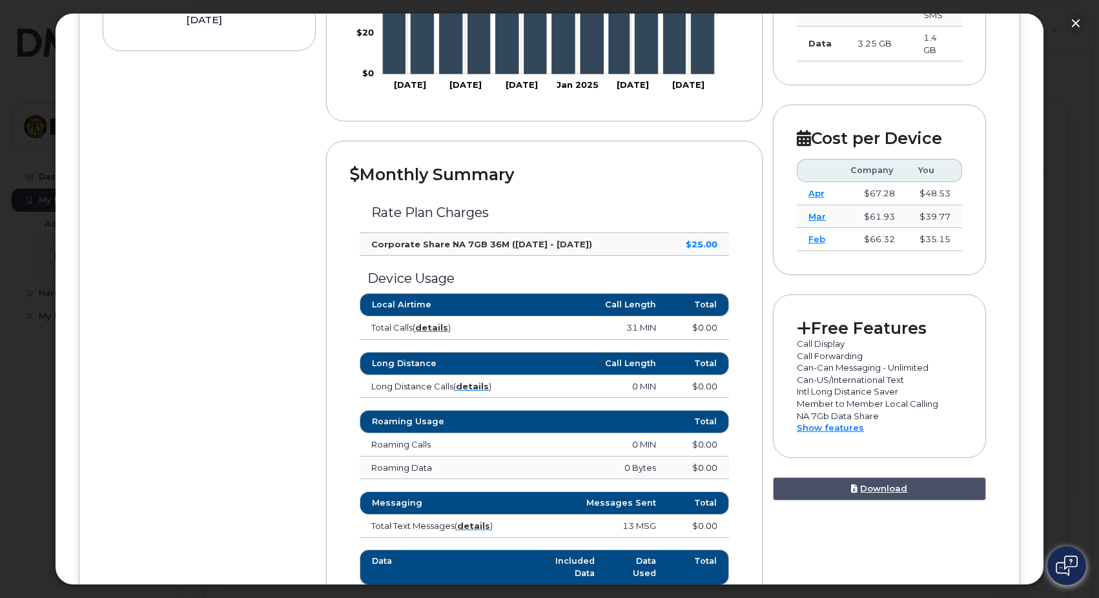
scroll to position [65, 0]
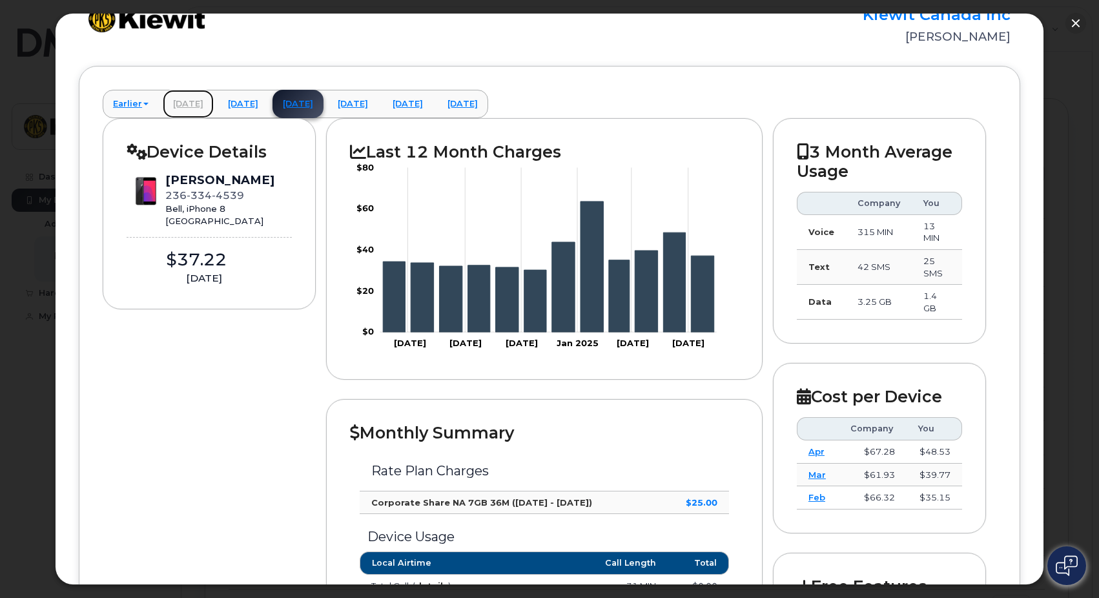
click at [190, 108] on link "March 2025" at bounding box center [188, 104] width 51 height 28
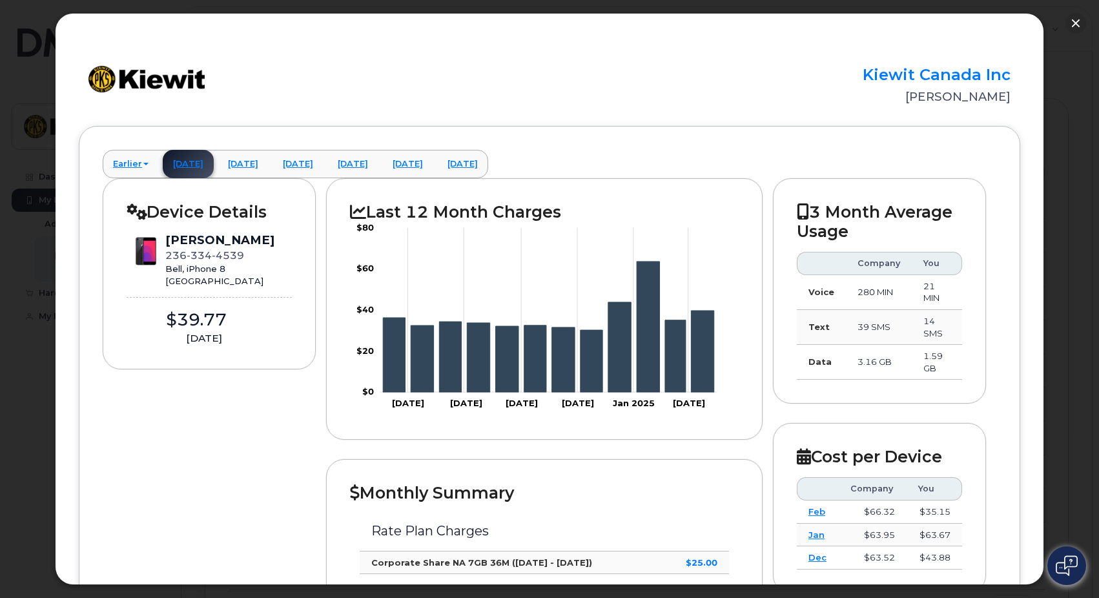
scroll to position [0, 0]
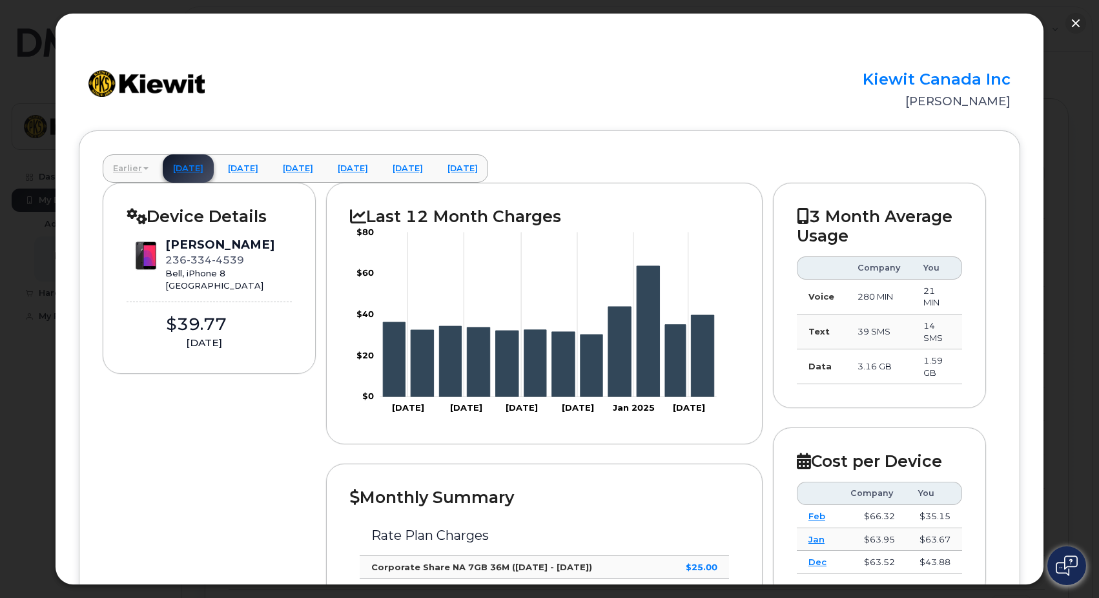
click at [141, 174] on link "Earlier" at bounding box center [131, 168] width 56 height 28
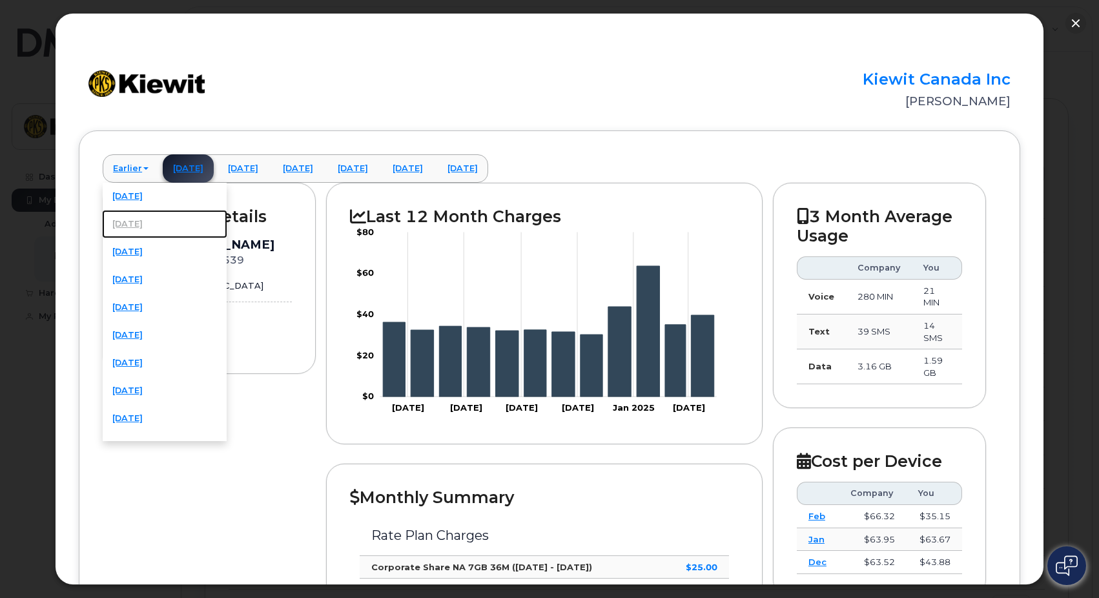
click at [147, 225] on link "January 2025" at bounding box center [164, 224] width 125 height 28
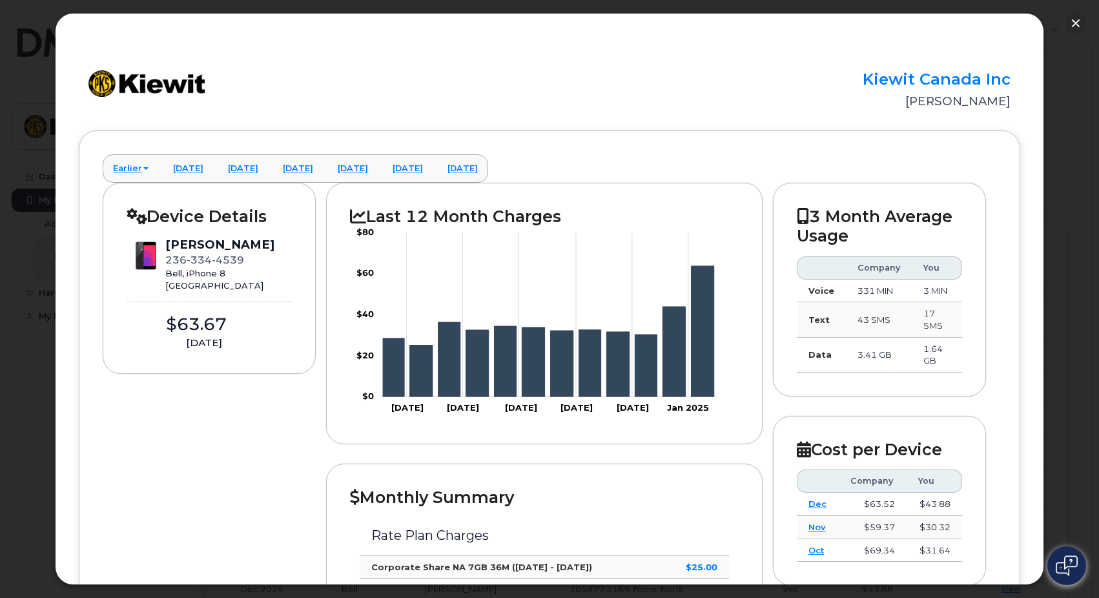
scroll to position [646, 0]
click at [1074, 25] on button "button" at bounding box center [1075, 23] width 21 height 21
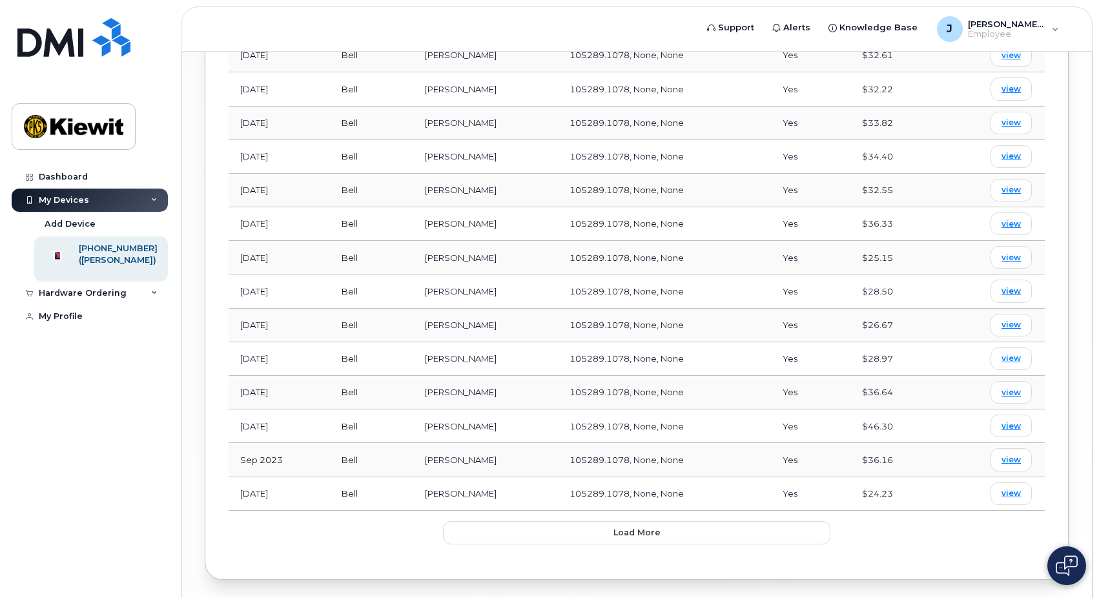
scroll to position [1314, 0]
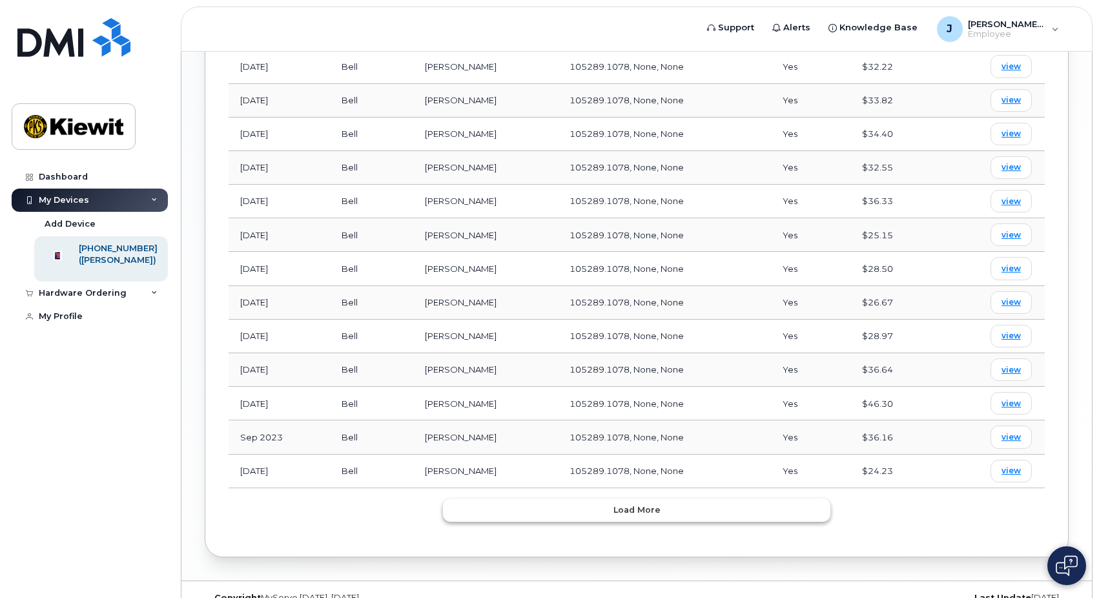
click at [520, 498] on button "Load more" at bounding box center [636, 509] width 387 height 23
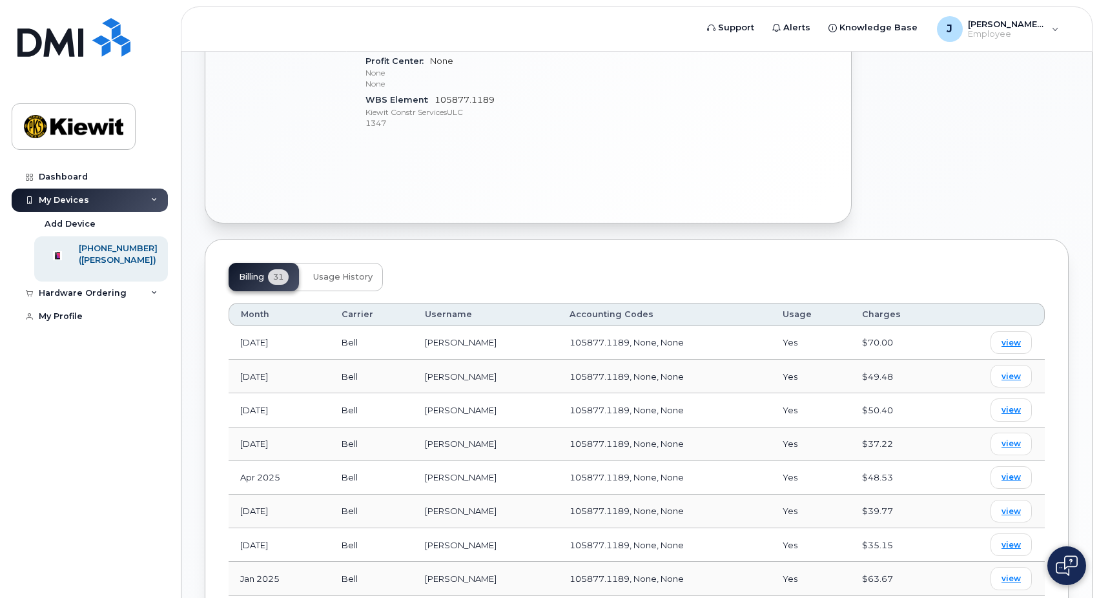
scroll to position [579, 0]
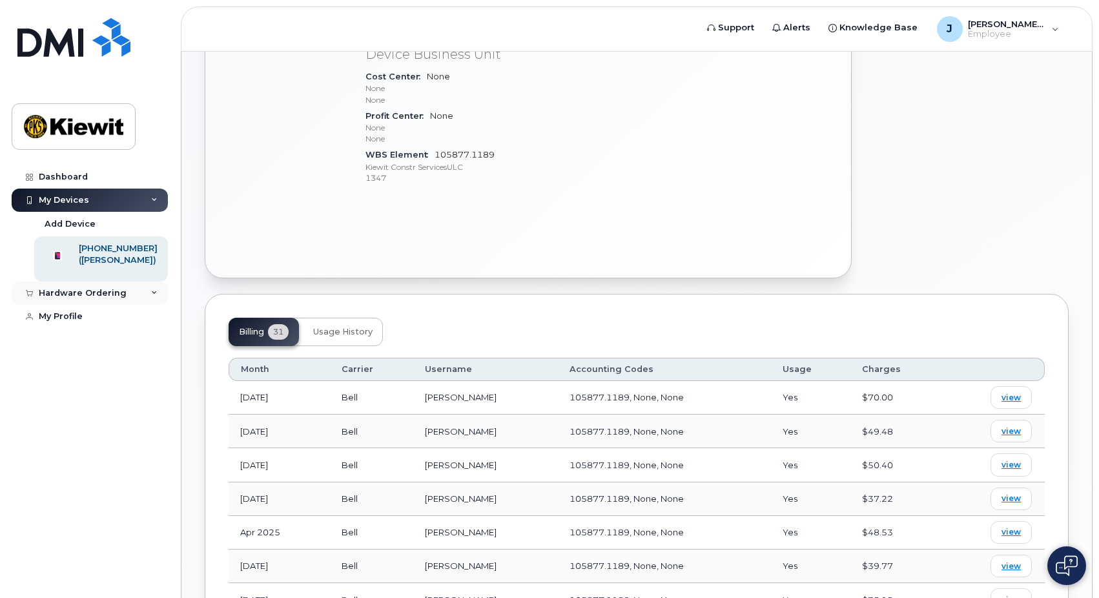
click at [59, 305] on div "Hardware Ordering" at bounding box center [90, 292] width 156 height 23
click at [58, 323] on div "My Orders" at bounding box center [68, 317] width 46 height 12
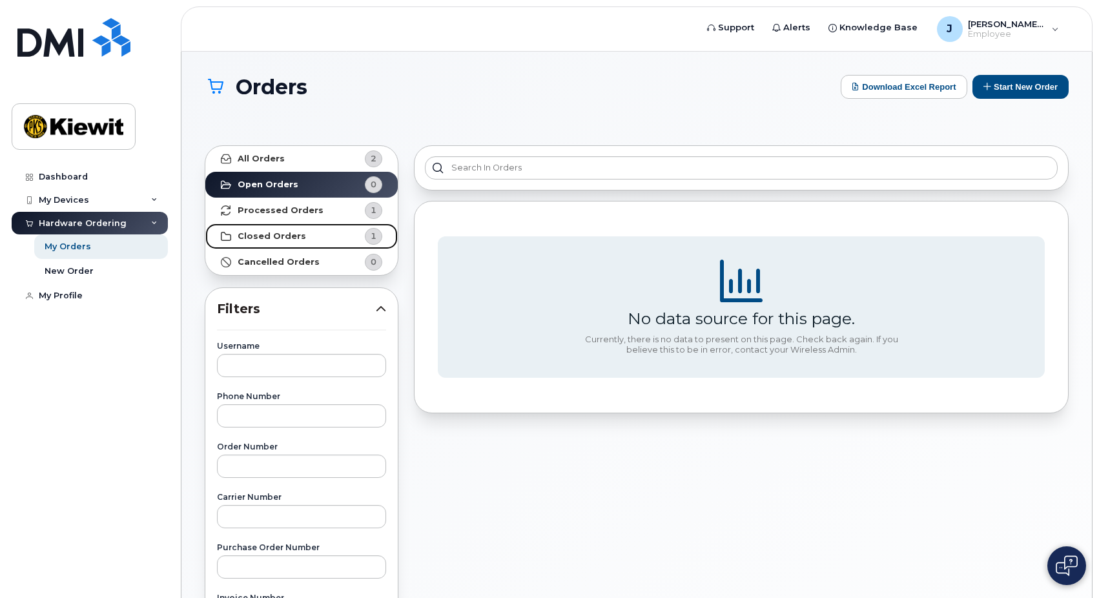
click at [296, 241] on link "Closed Orders 1" at bounding box center [301, 236] width 192 height 26
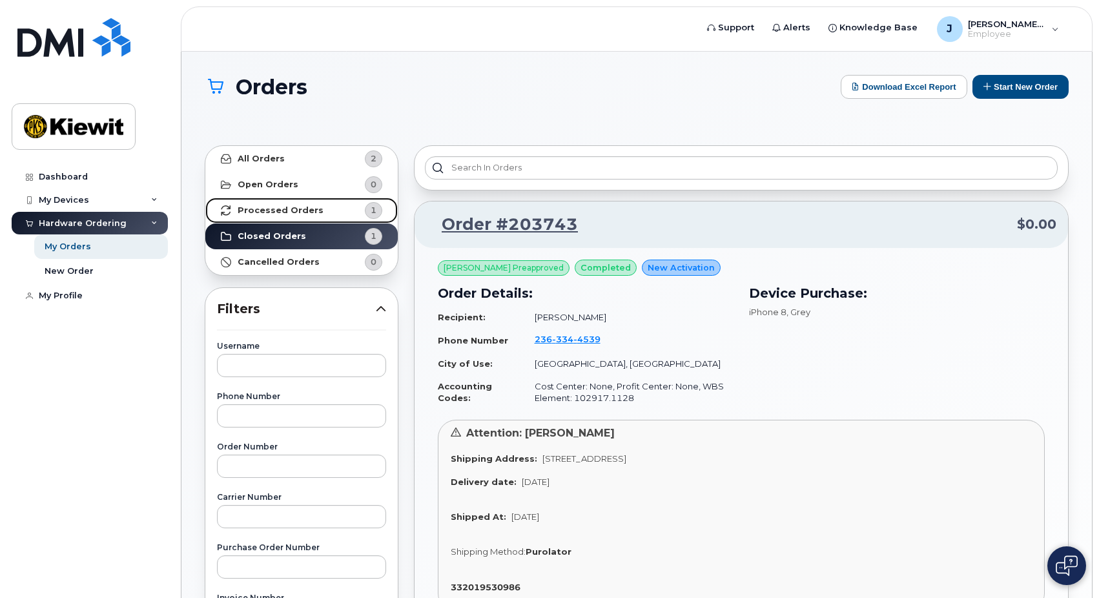
click at [302, 216] on link "Processed Orders 1" at bounding box center [301, 211] width 192 height 26
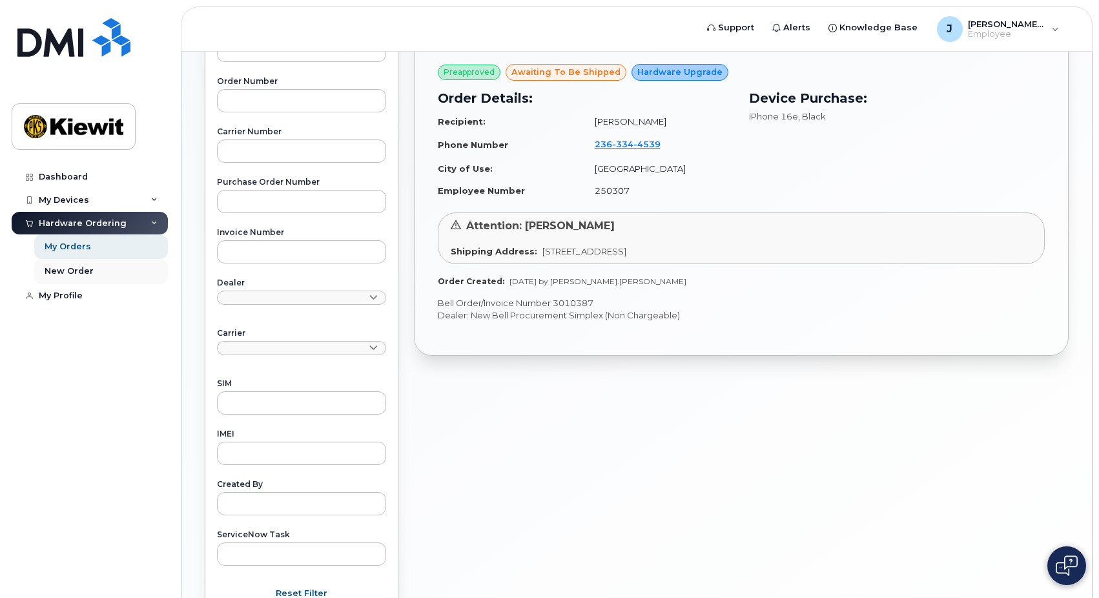
scroll to position [365, 0]
click at [68, 298] on div "My Profile" at bounding box center [61, 296] width 44 height 10
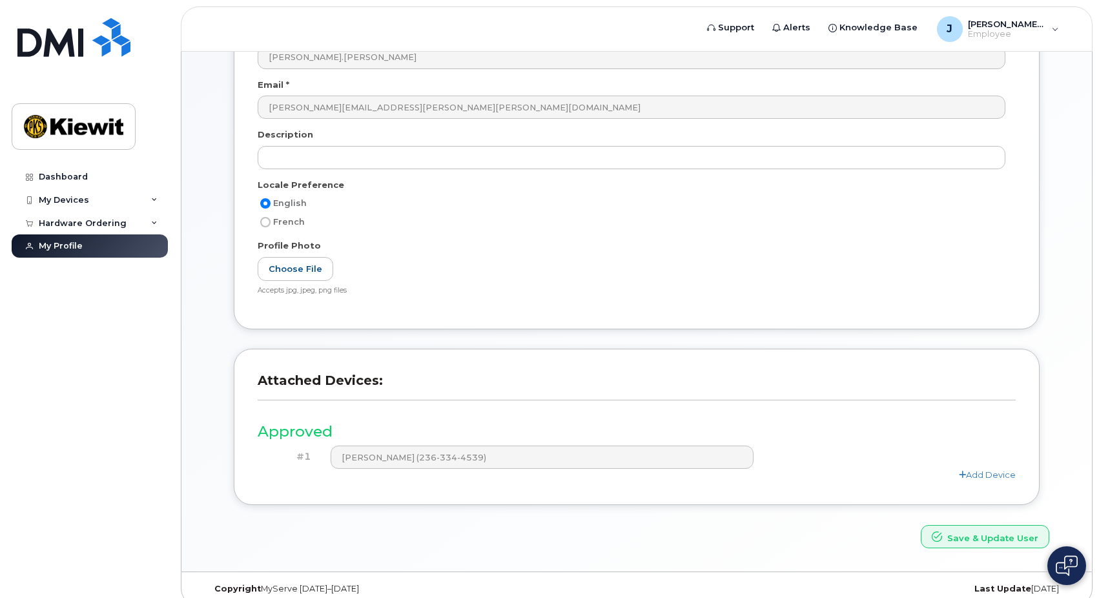
scroll to position [235, 0]
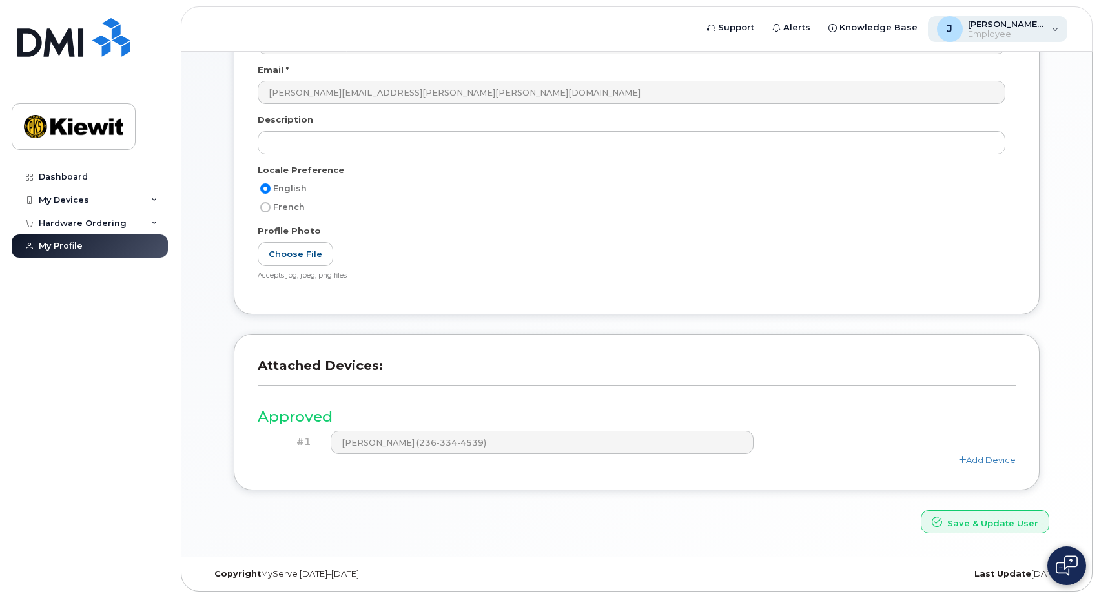
click at [1004, 27] on span "[PERSON_NAME].[PERSON_NAME]" at bounding box center [1006, 24] width 77 height 10
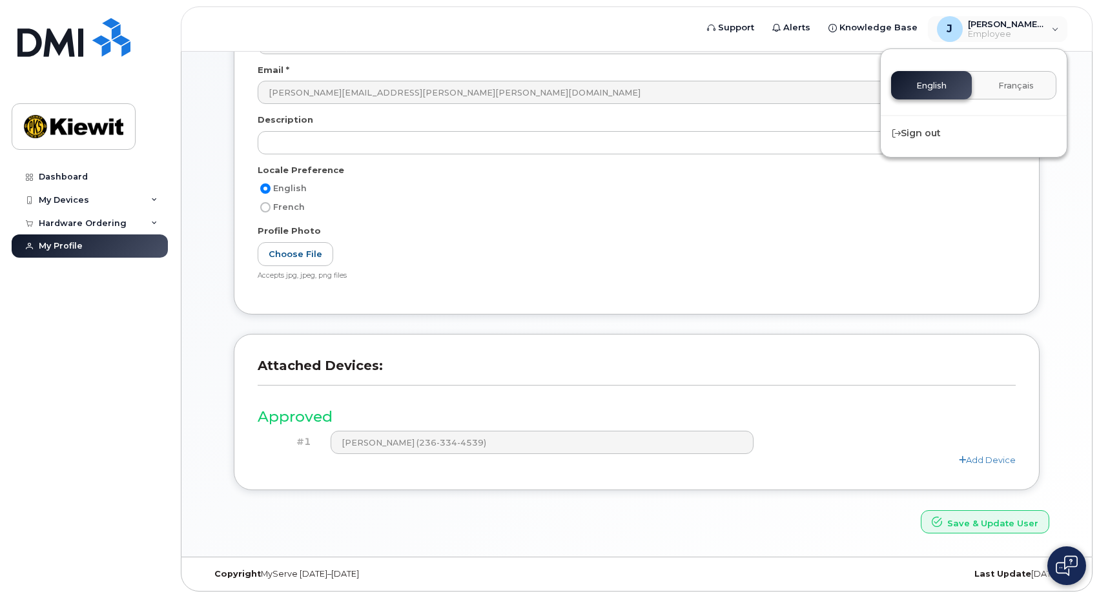
click at [224, 120] on div "User Account Name * Jessica.Leong Email * jessica.leong@kiewit.com Description …" at bounding box center [636, 141] width 825 height 383
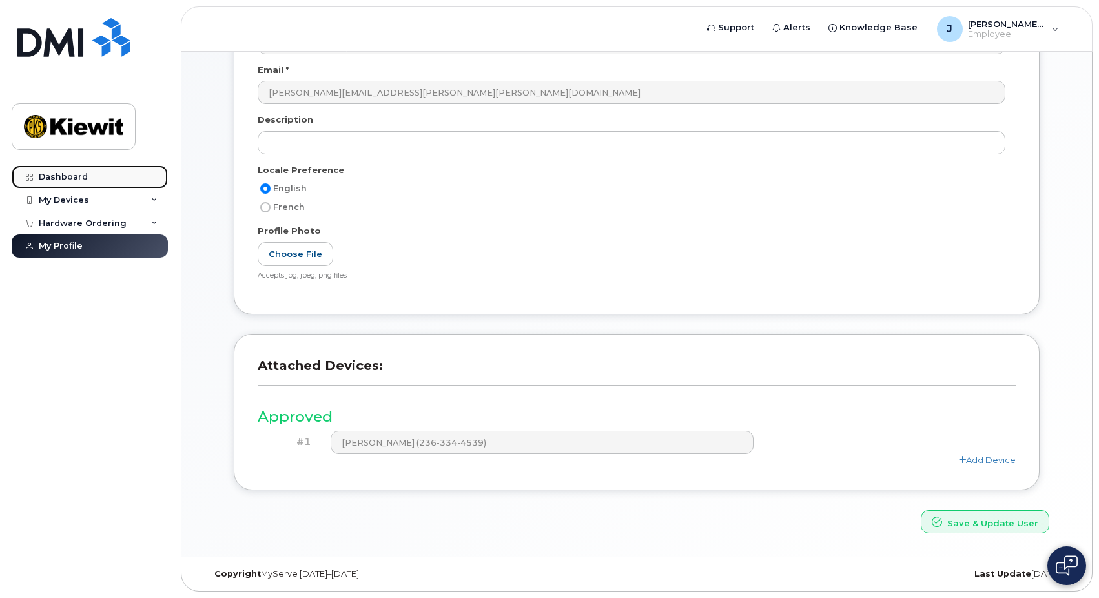
click at [85, 174] on div "Dashboard" at bounding box center [63, 177] width 49 height 10
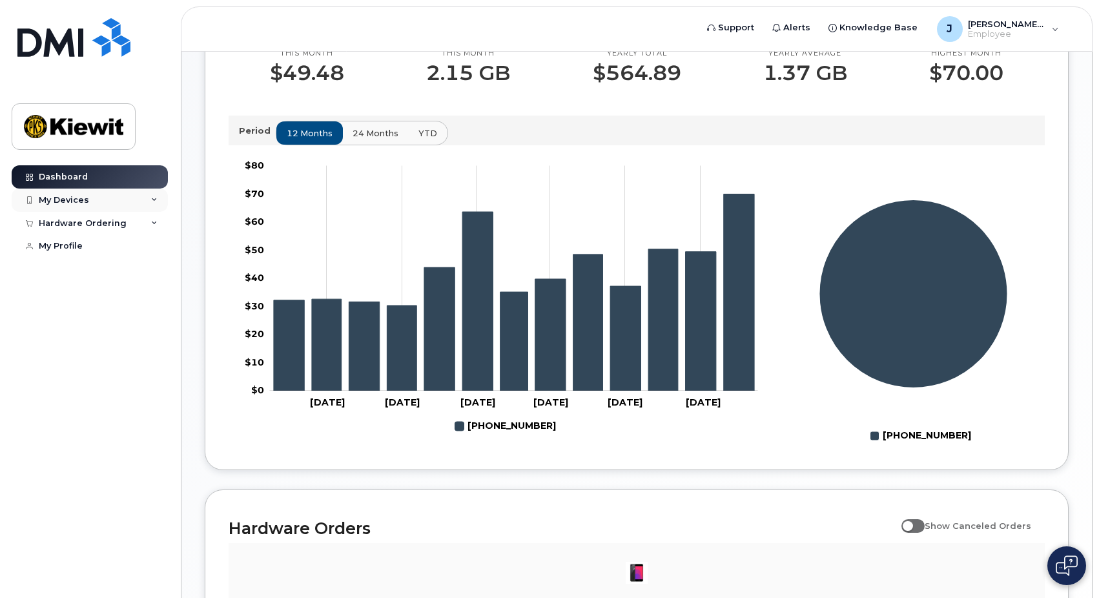
scroll to position [372, 0]
